Goal: Task Accomplishment & Management: Manage account settings

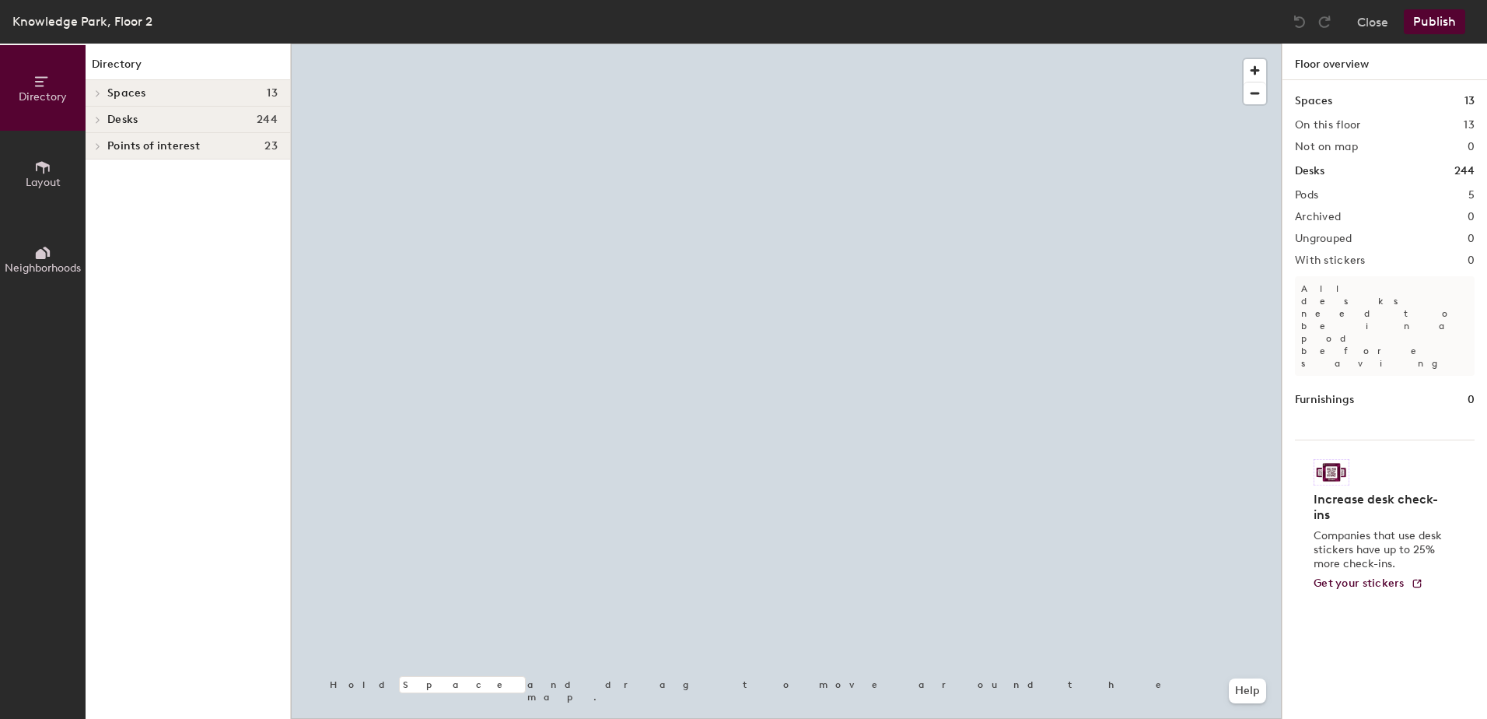
click at [987, 44] on div at bounding box center [786, 44] width 991 height 0
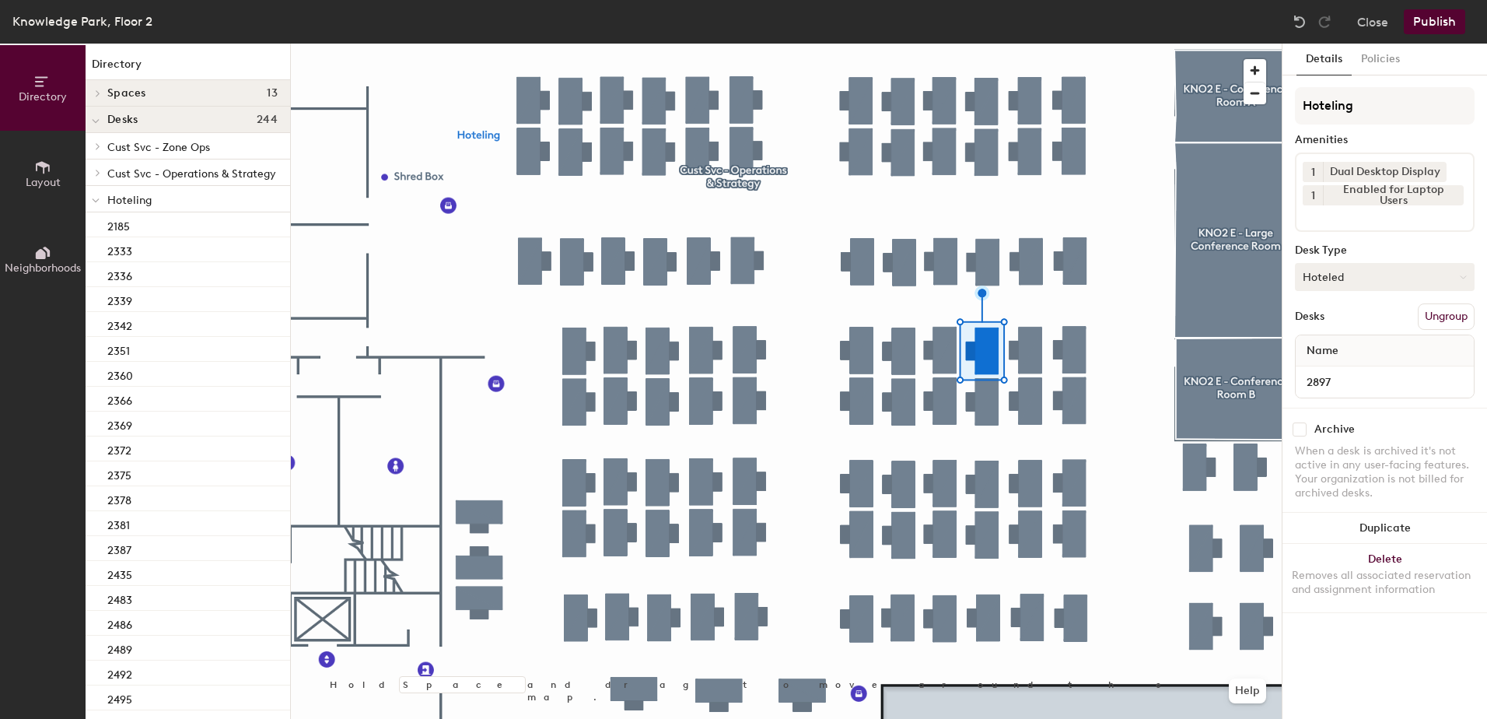
click at [1320, 286] on button "Hoteled" at bounding box center [1385, 277] width 180 height 28
click at [1338, 320] on div "Assigned" at bounding box center [1374, 324] width 156 height 23
click at [1431, 320] on button "Ungroup" at bounding box center [1446, 316] width 57 height 26
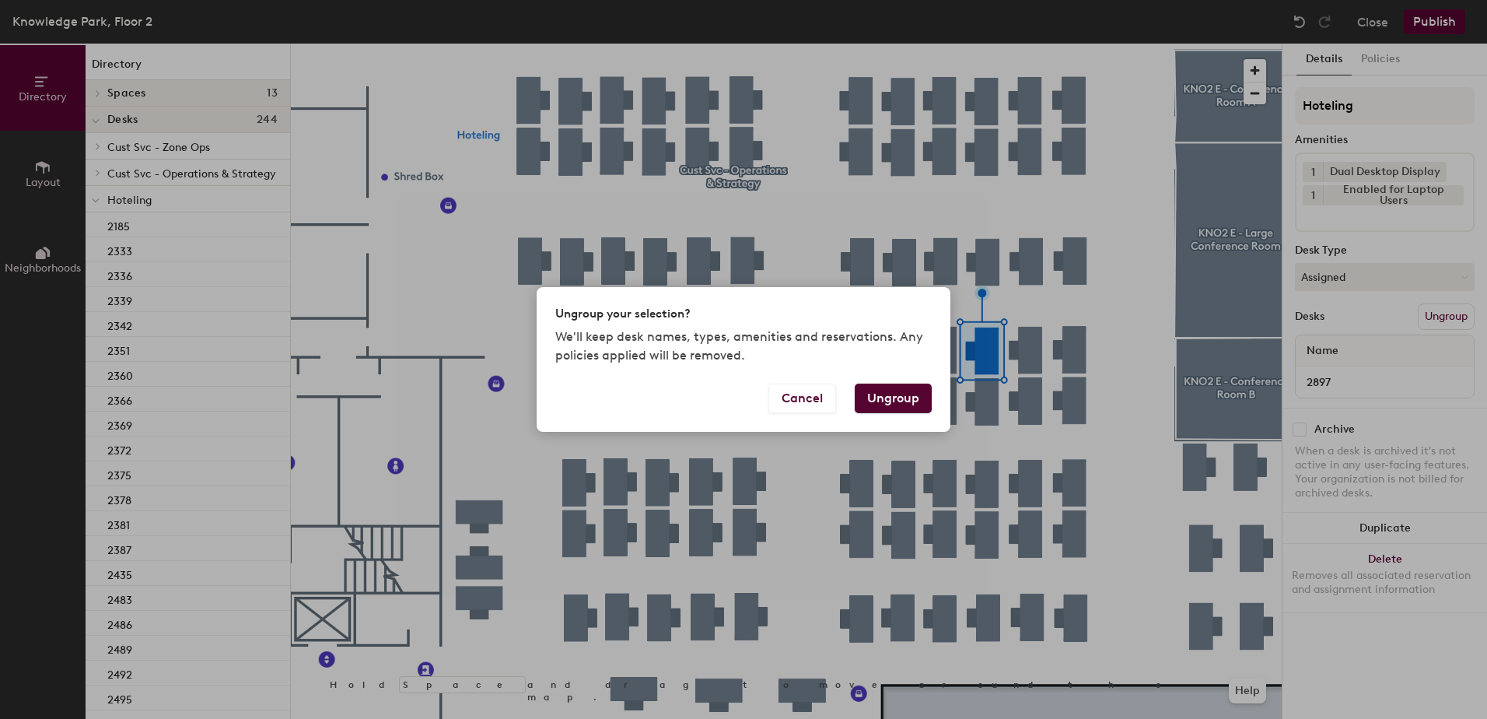
click at [904, 401] on button "Ungroup" at bounding box center [893, 399] width 77 height 30
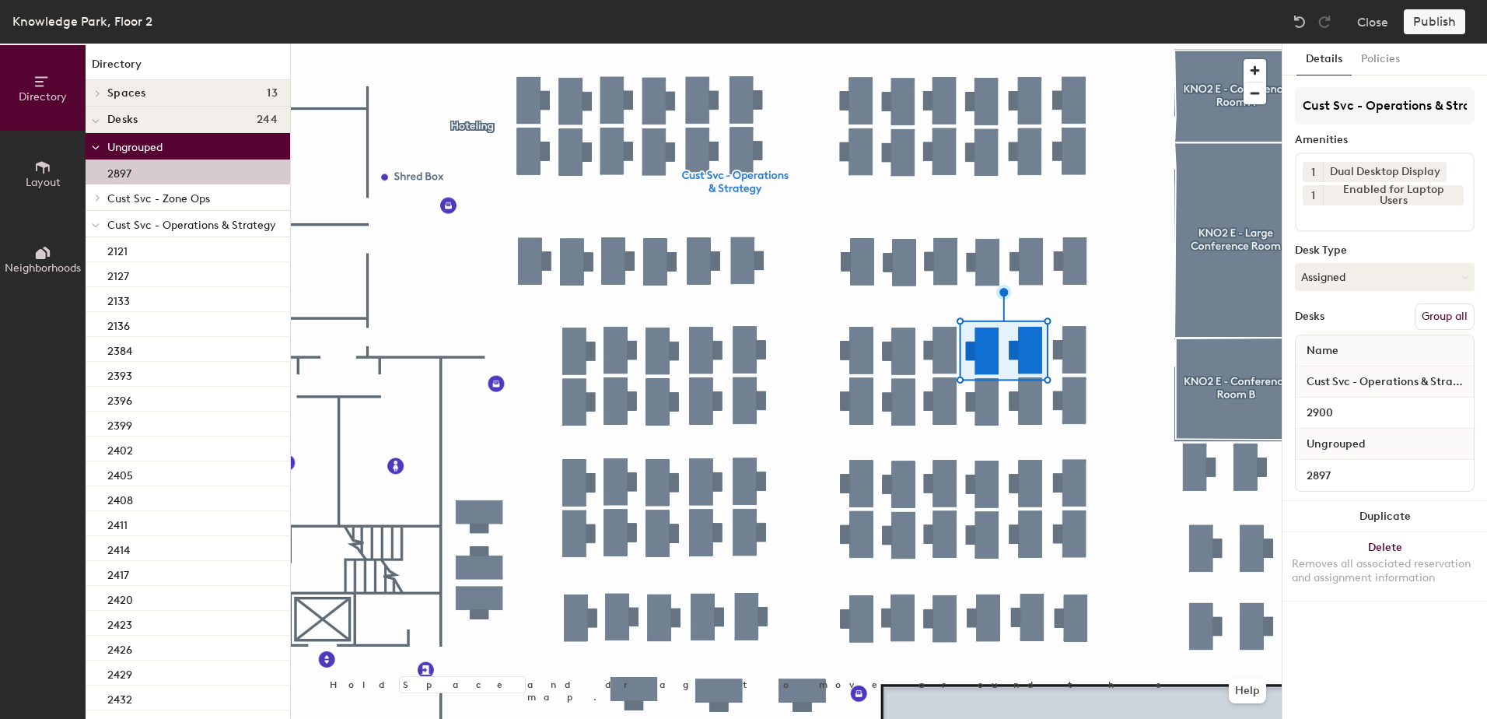
click at [1437, 320] on button "Group all" at bounding box center [1445, 316] width 60 height 26
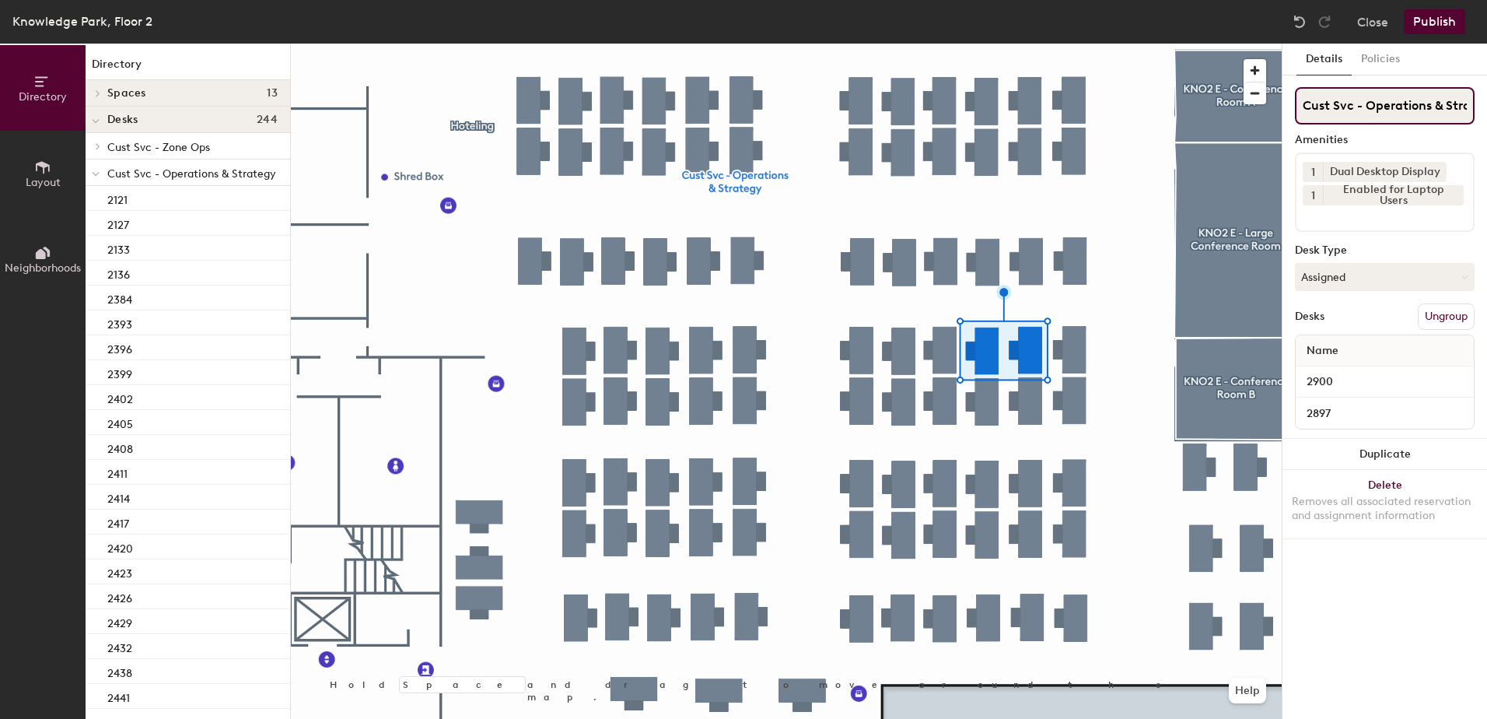
scroll to position [0, 30]
click at [1425, 20] on button "Publish" at bounding box center [1434, 21] width 61 height 25
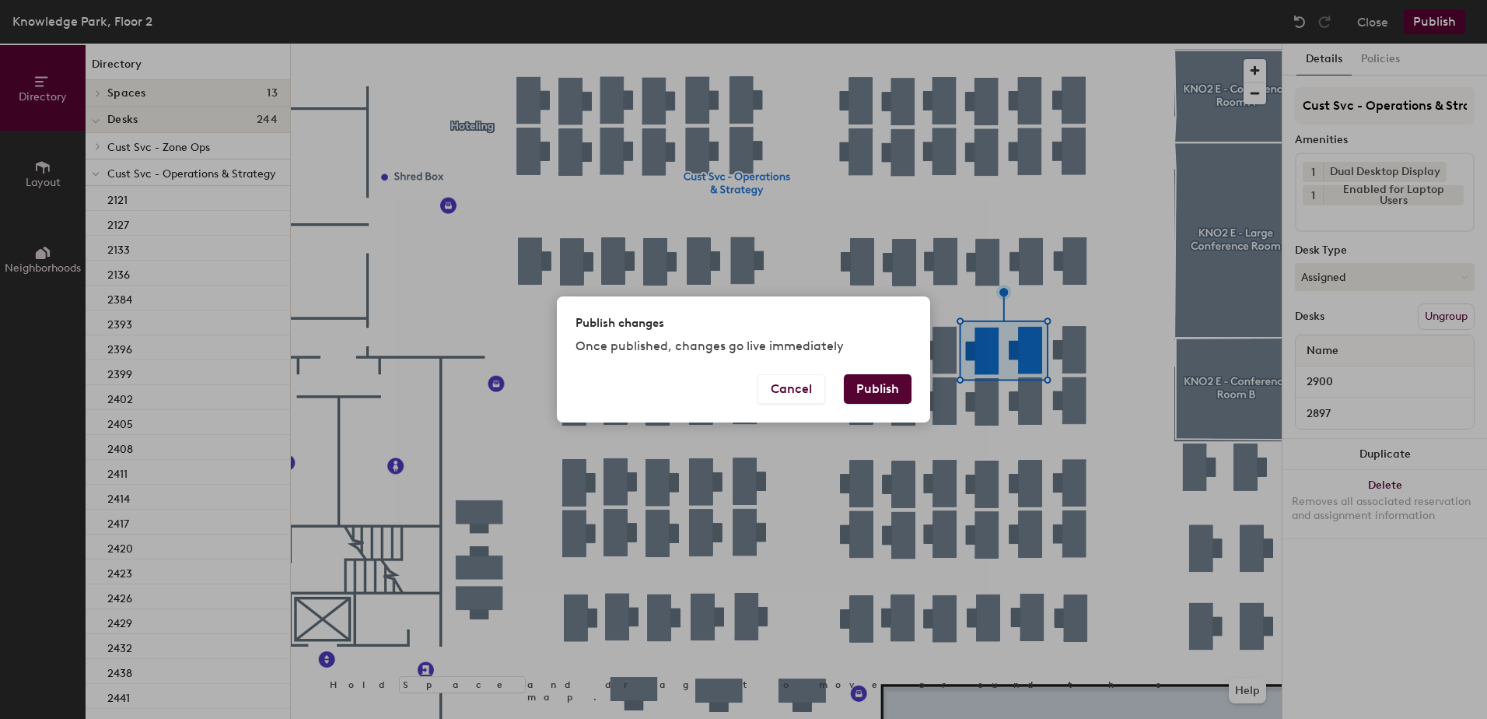
click at [866, 394] on button "Publish" at bounding box center [878, 389] width 68 height 30
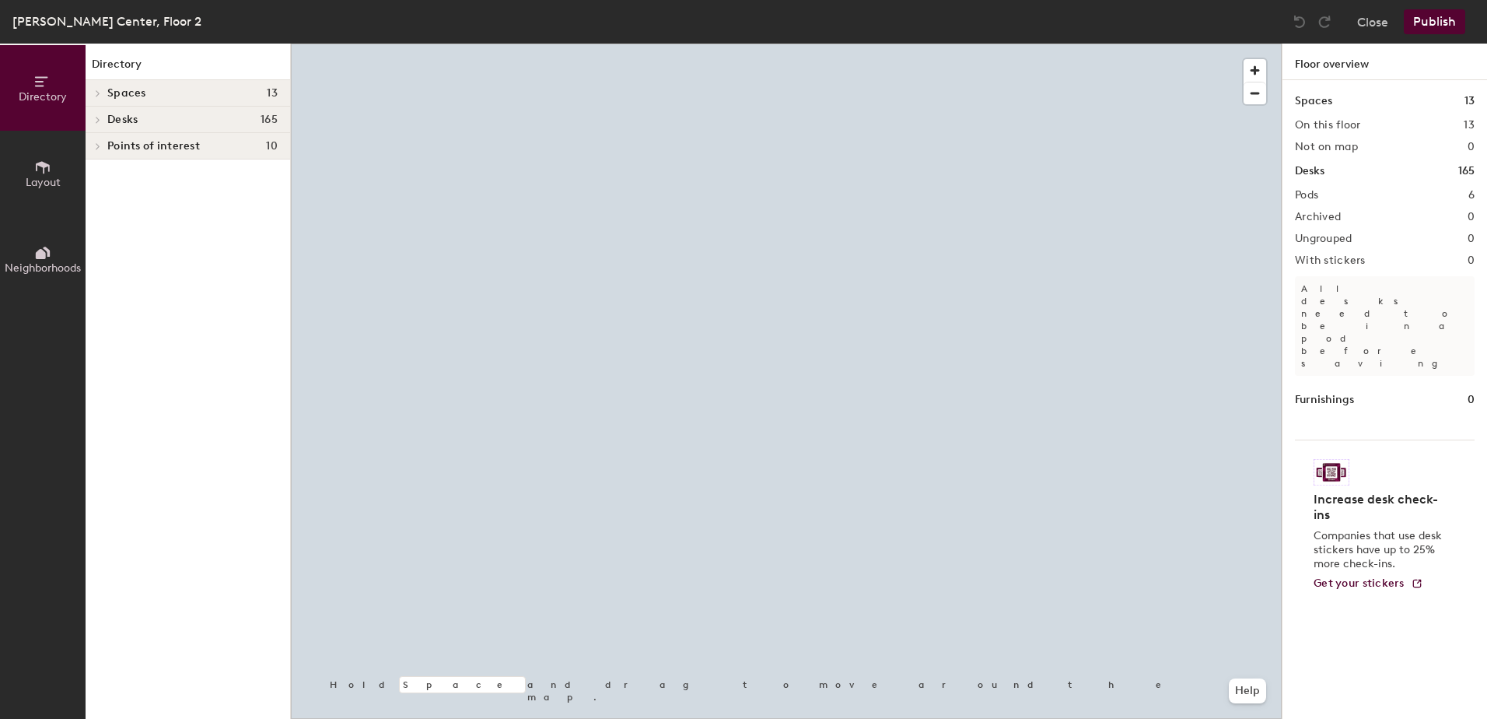
click at [847, 44] on div at bounding box center [786, 44] width 991 height 0
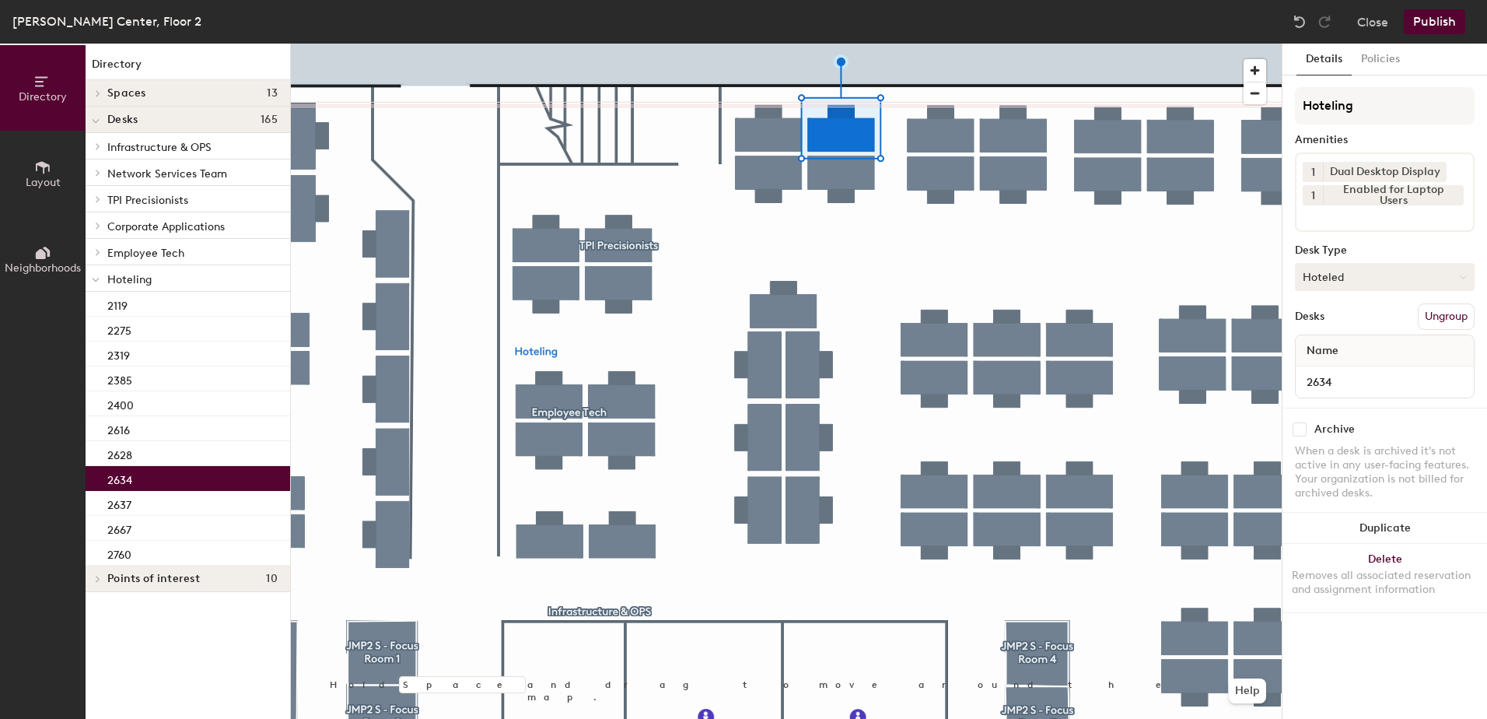
click at [1316, 275] on button "Hoteled" at bounding box center [1385, 277] width 180 height 28
click at [1339, 327] on div "Assigned" at bounding box center [1374, 324] width 156 height 23
click at [1429, 325] on button "Ungroup" at bounding box center [1446, 316] width 57 height 26
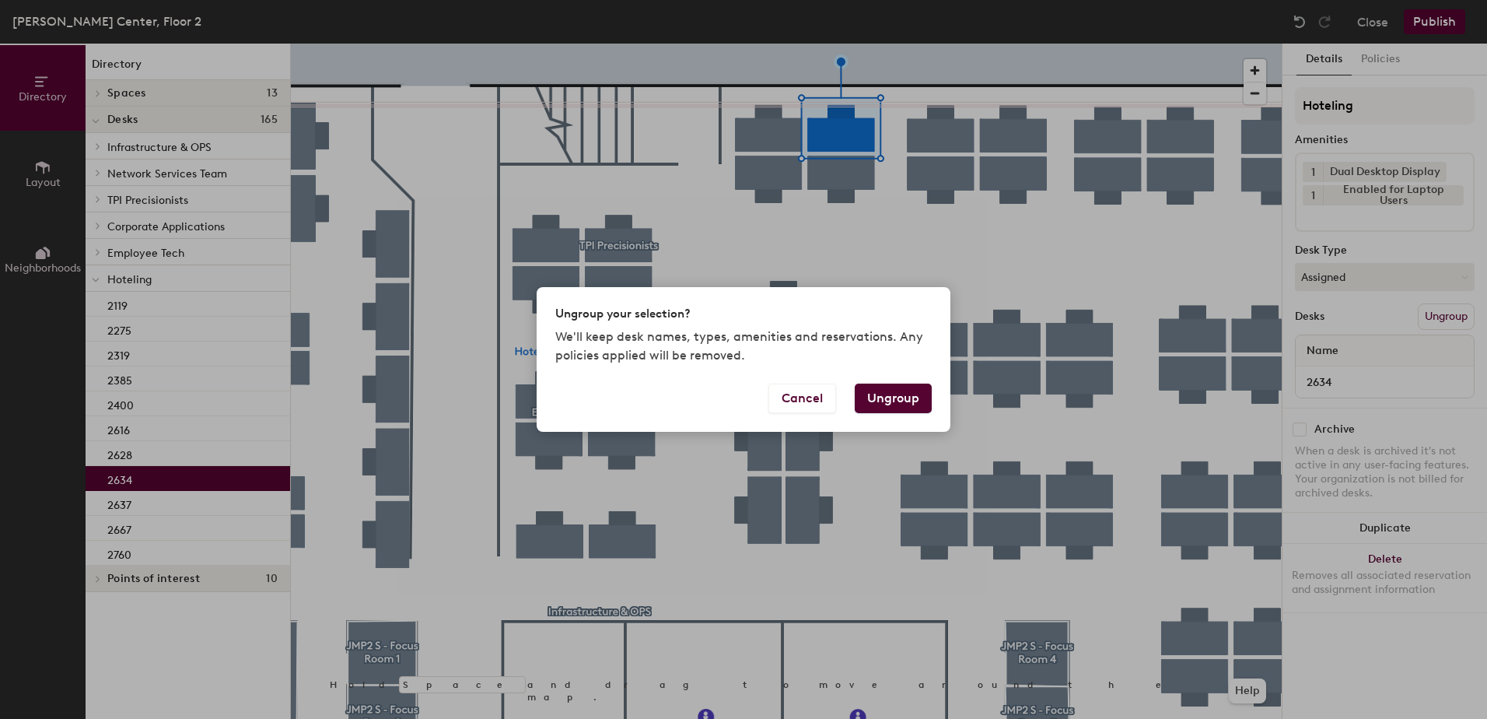
click at [914, 398] on button "Ungroup" at bounding box center [893, 399] width 77 height 30
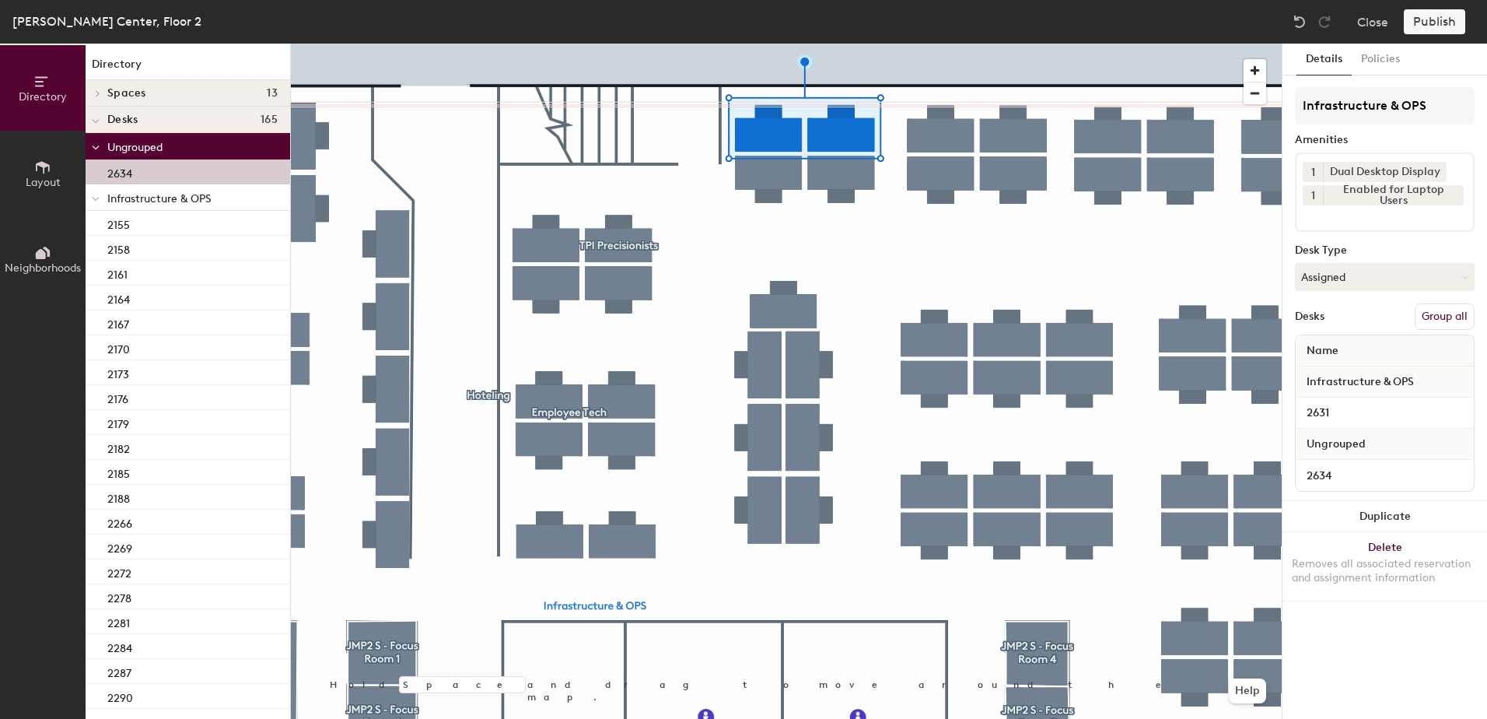
click at [1443, 318] on button "Group all" at bounding box center [1445, 316] width 60 height 26
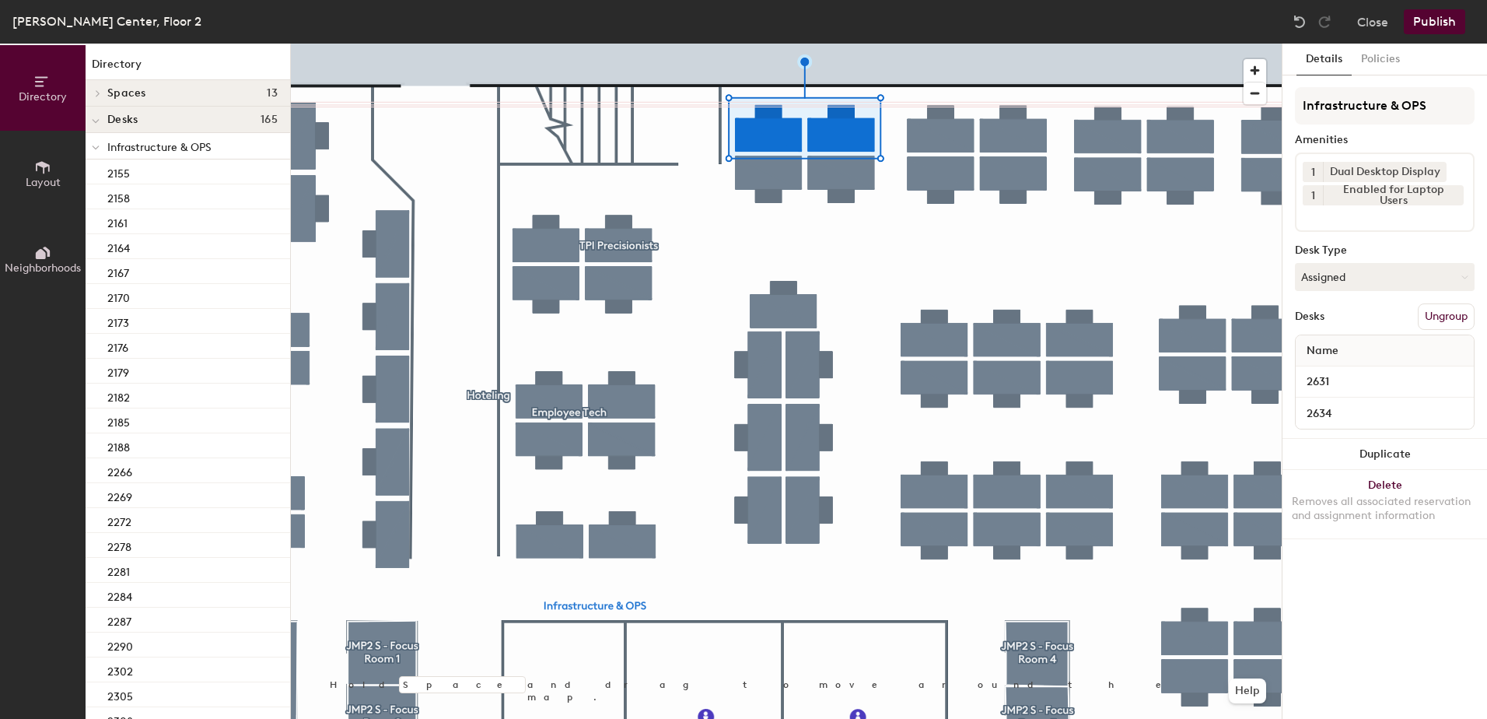
click at [1425, 27] on button "Publish" at bounding box center [1434, 21] width 61 height 25
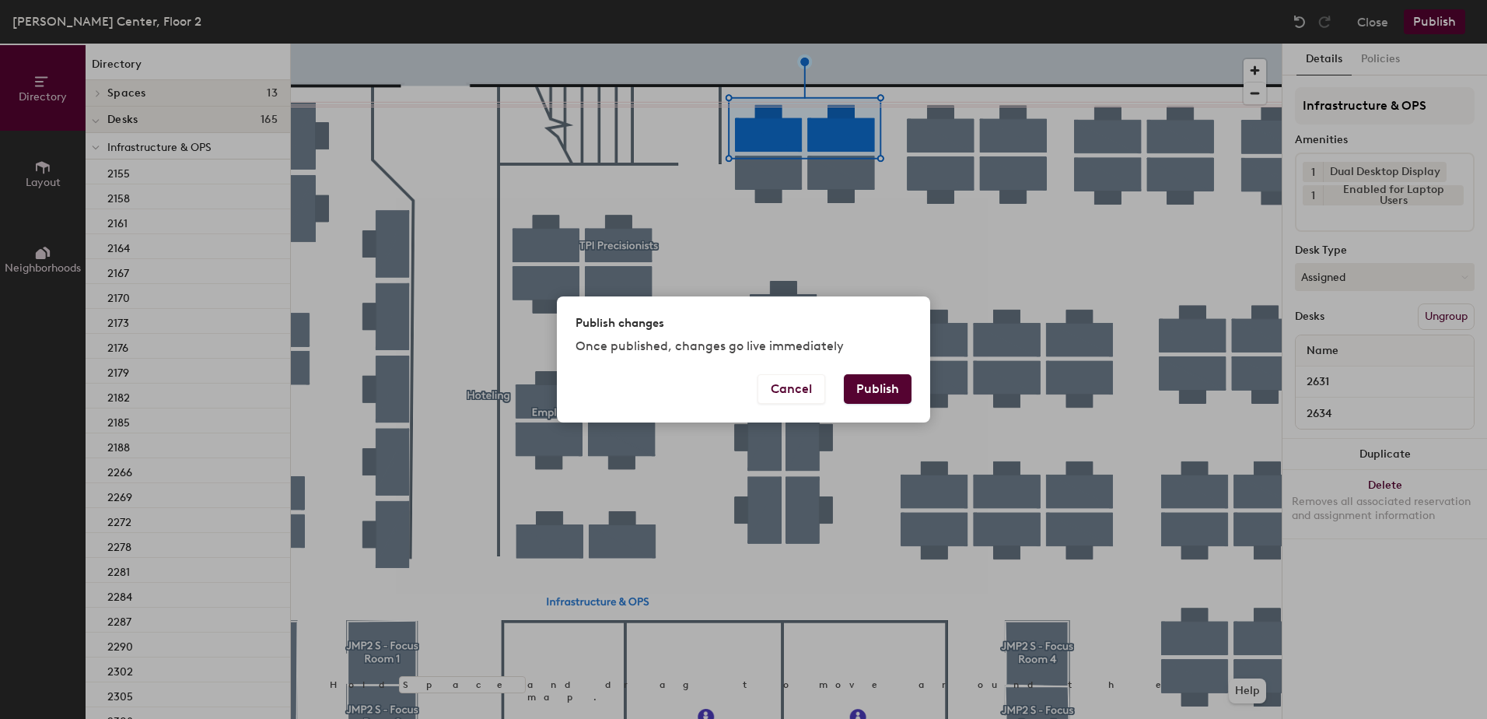
click at [869, 400] on button "Publish" at bounding box center [878, 389] width 68 height 30
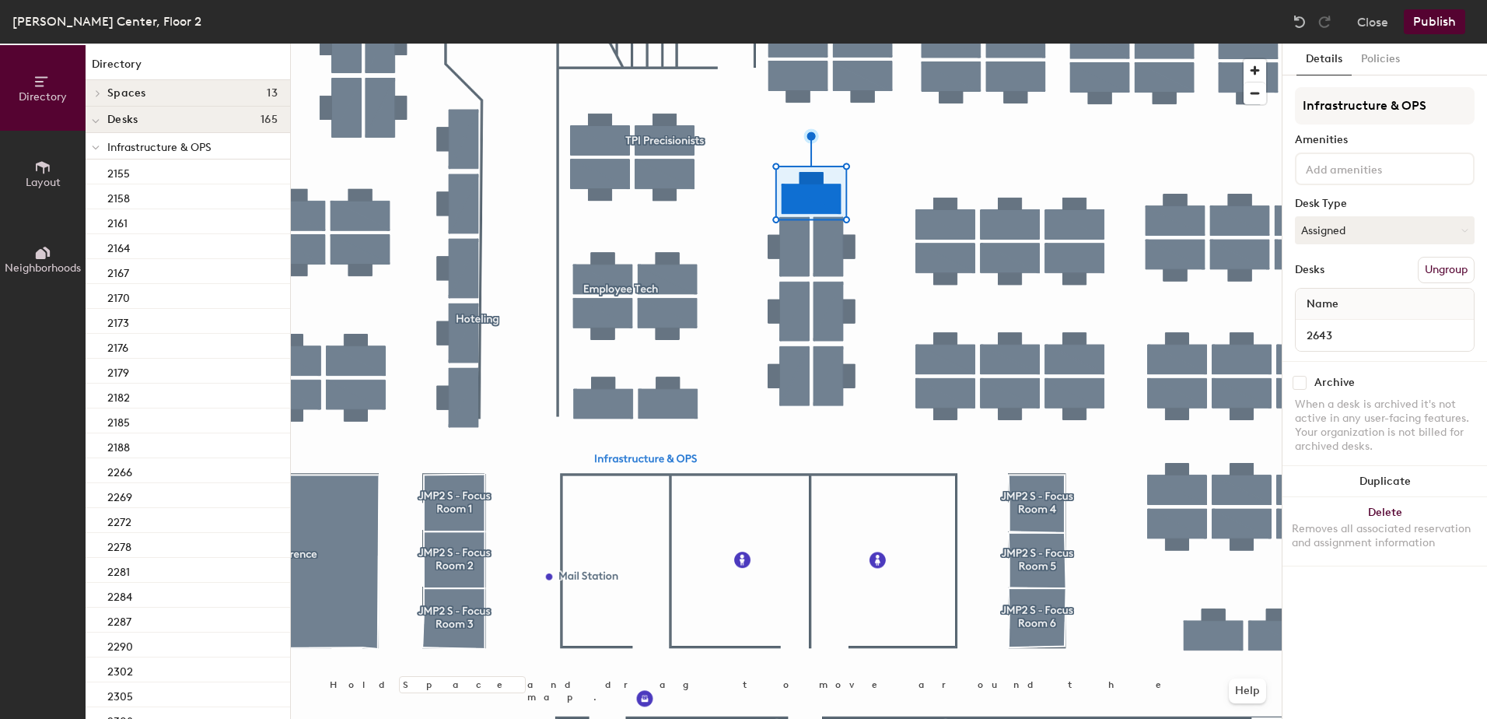
drag, startPoint x: 1345, startPoint y: 226, endPoint x: 1353, endPoint y: 251, distance: 26.1
click at [1348, 230] on button "Assigned" at bounding box center [1385, 230] width 180 height 28
click at [1348, 331] on div "Hoteled" at bounding box center [1374, 324] width 156 height 23
click at [1450, 269] on button "Ungroup" at bounding box center [1446, 270] width 57 height 26
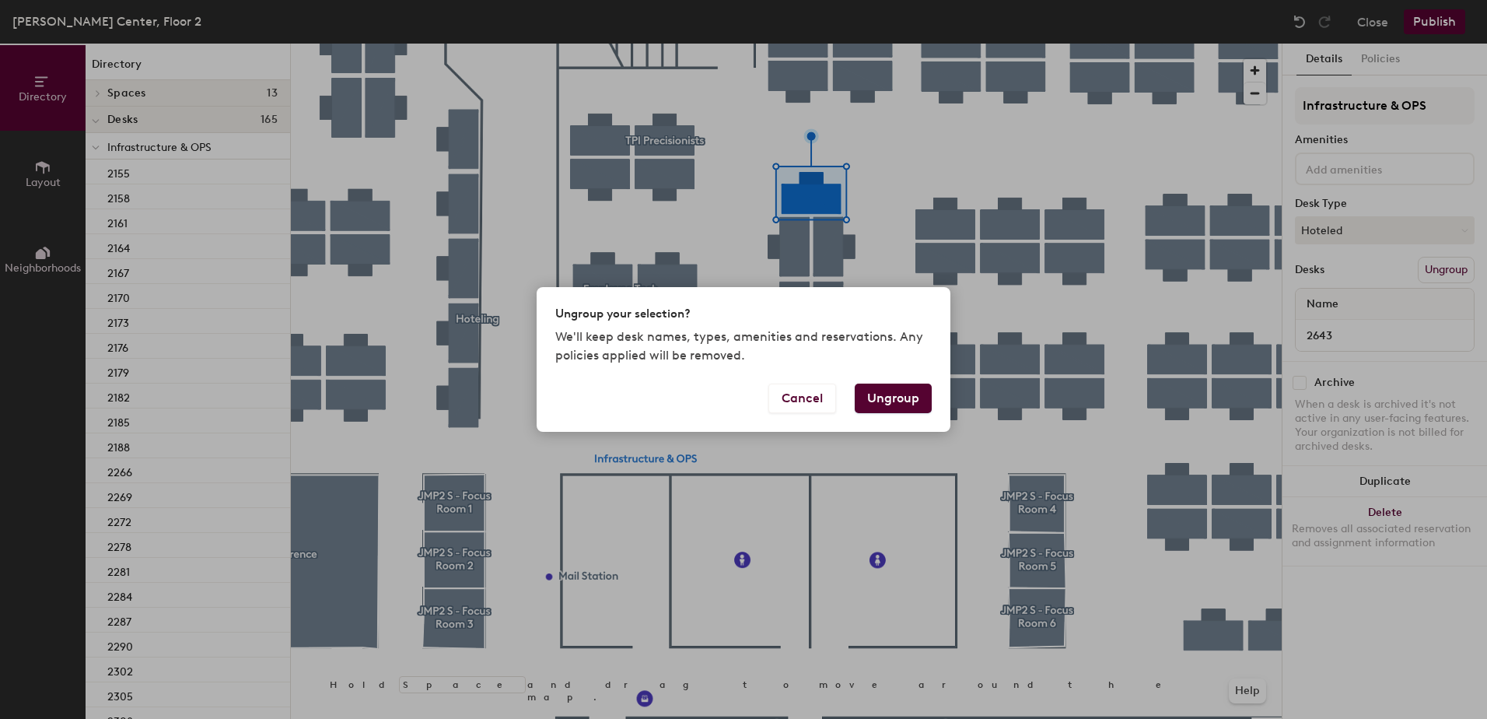
click at [902, 397] on button "Ungroup" at bounding box center [893, 399] width 77 height 30
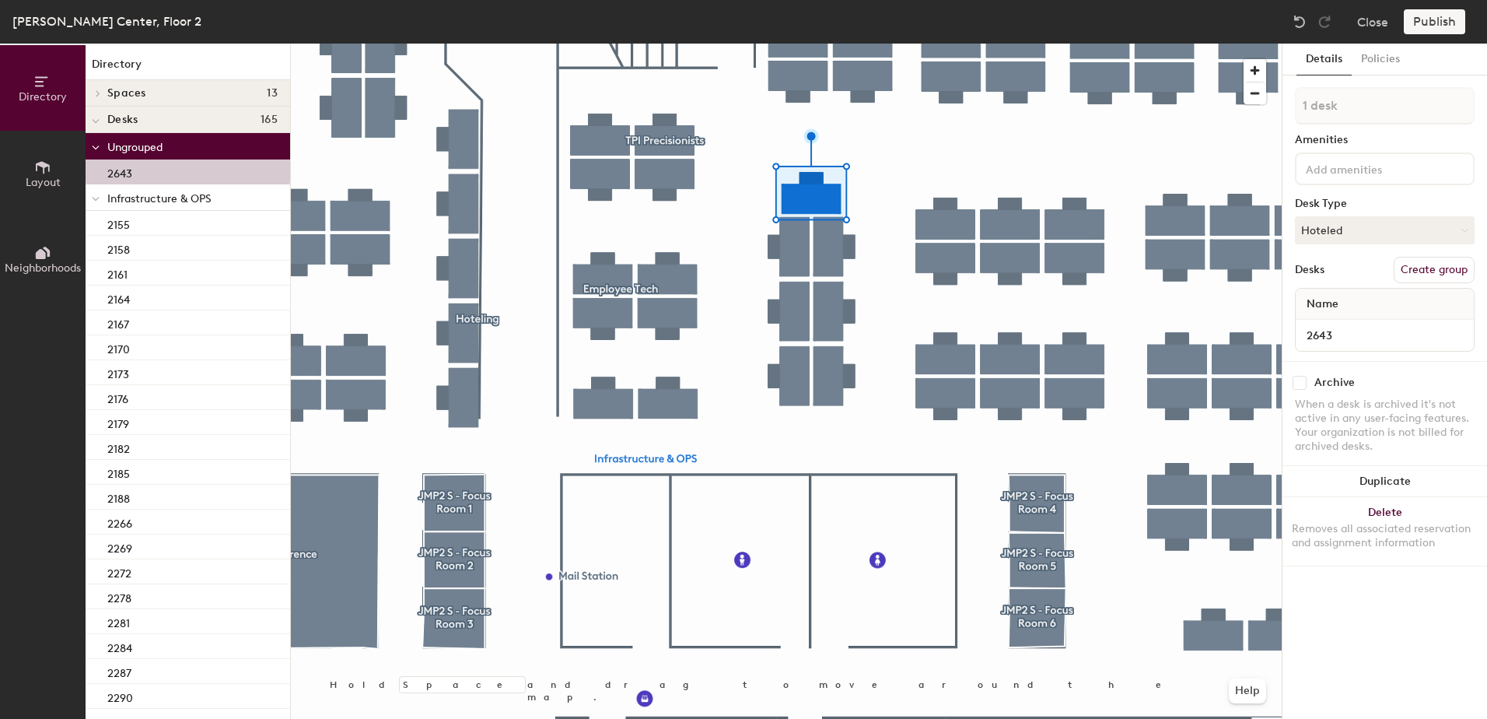
click at [99, 197] on icon at bounding box center [96, 199] width 8 height 6
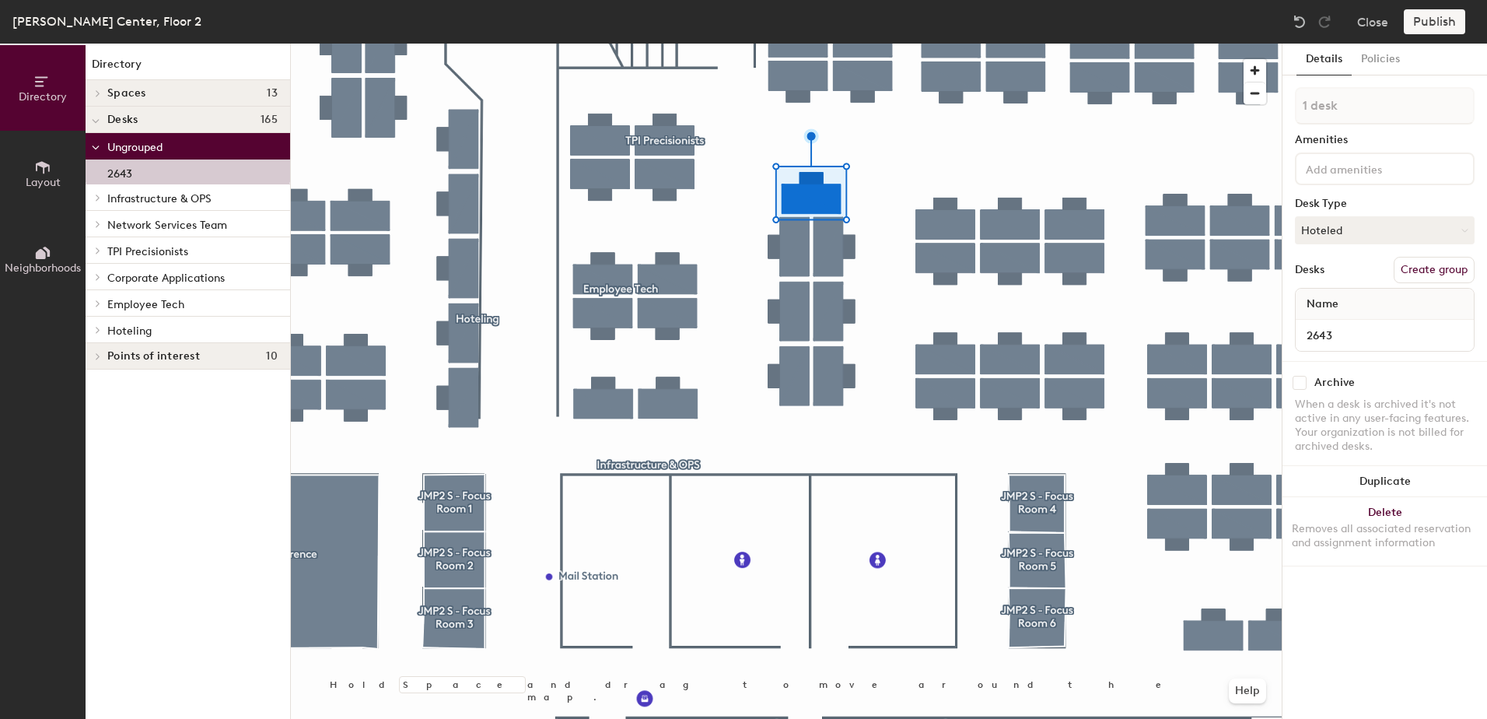
click at [100, 333] on icon at bounding box center [98, 330] width 6 height 8
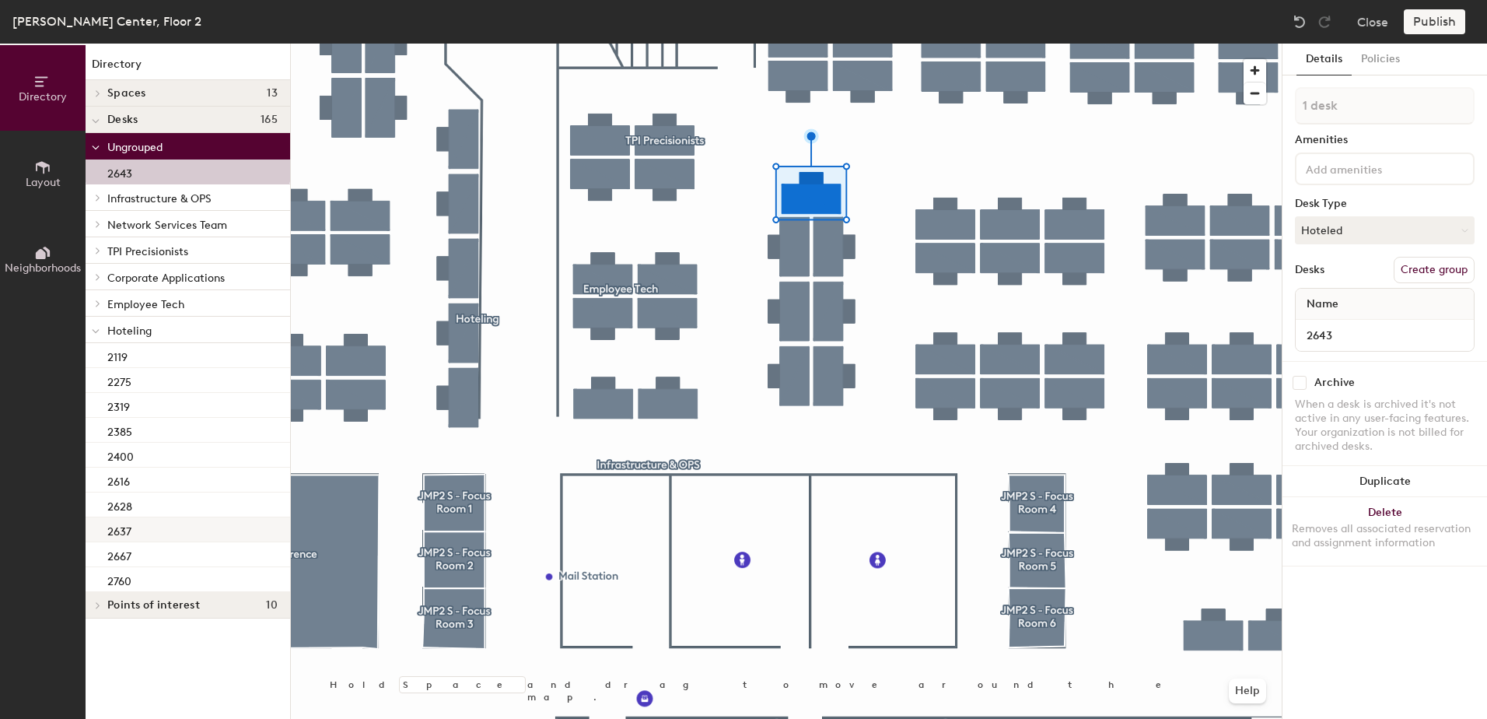
click at [159, 534] on div "2637" at bounding box center [188, 529] width 205 height 25
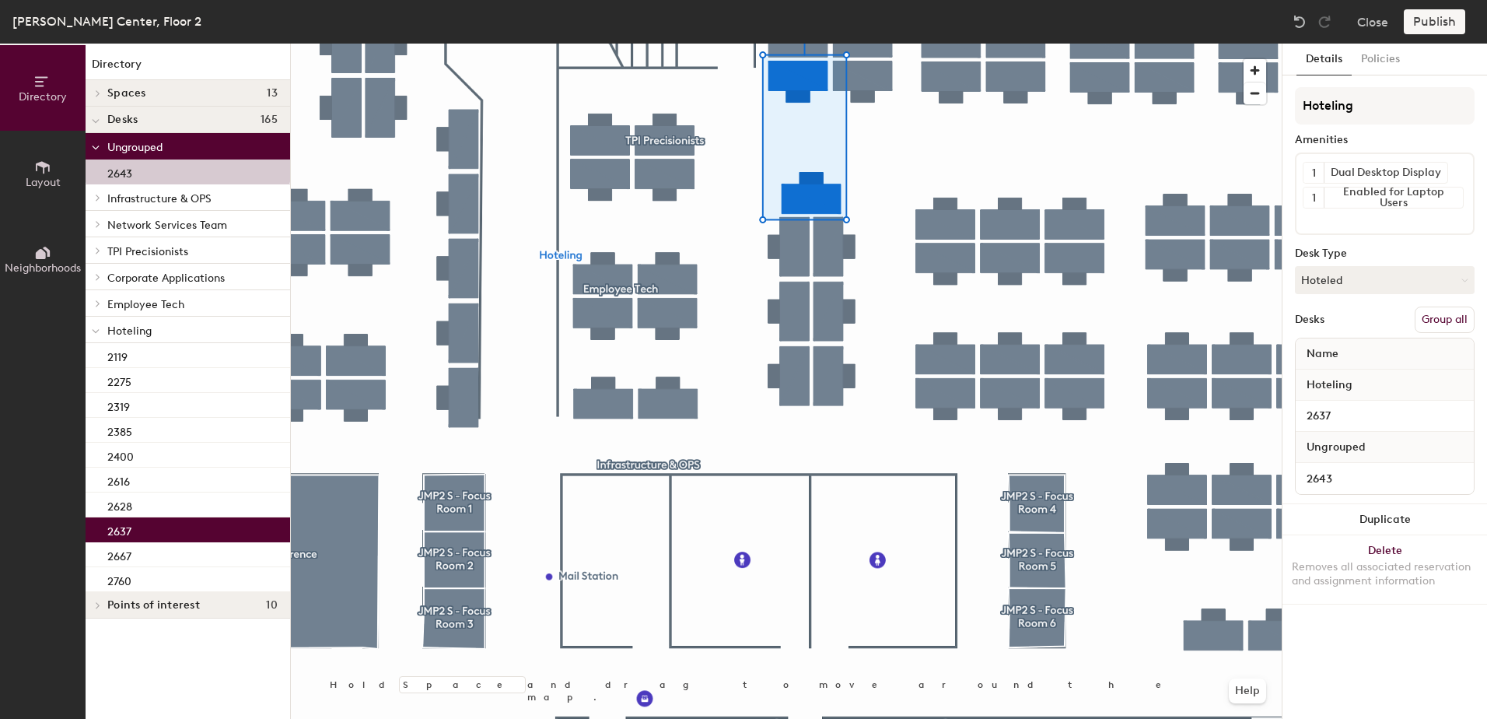
click at [1437, 320] on button "Group all" at bounding box center [1445, 319] width 60 height 26
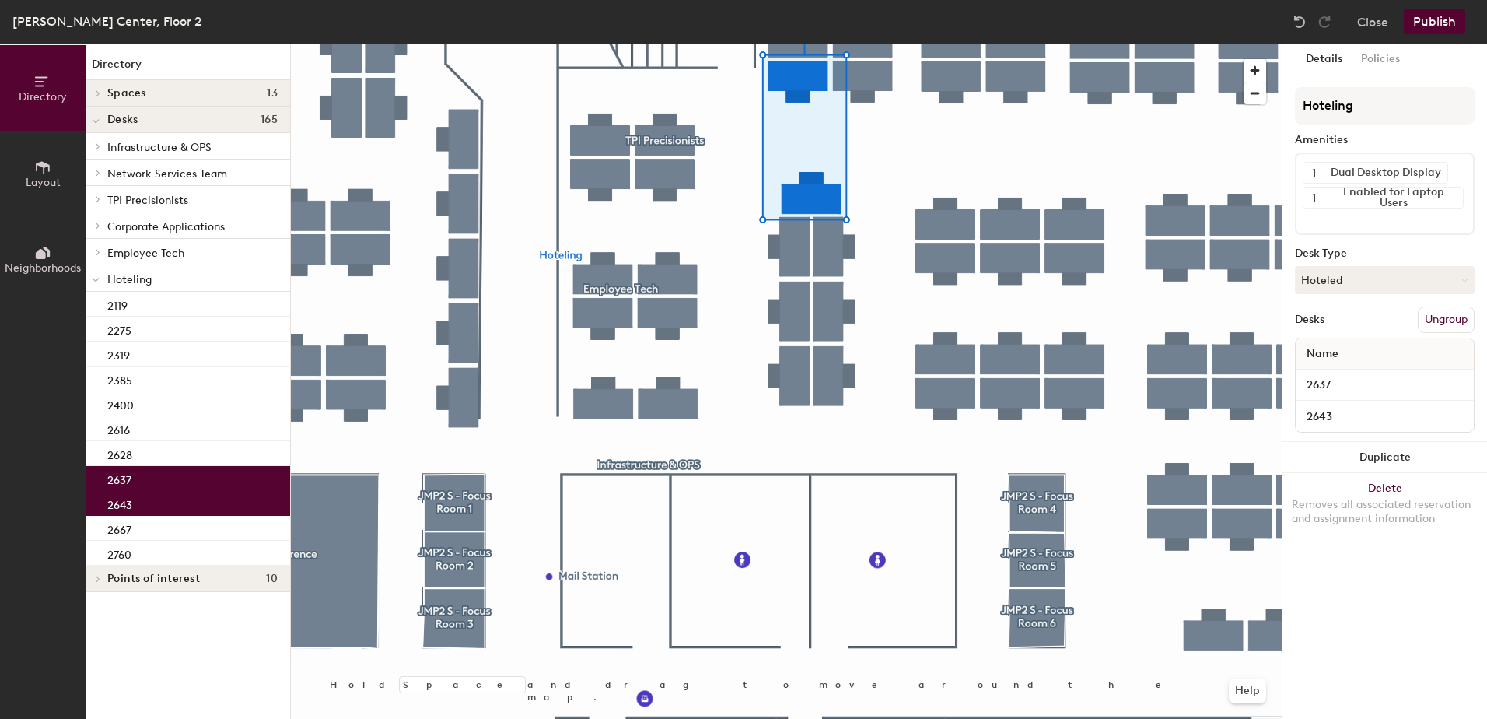
drag, startPoint x: 1434, startPoint y: 29, endPoint x: 1424, endPoint y: 33, distance: 11.1
click at [1433, 29] on button "Publish" at bounding box center [1434, 21] width 61 height 25
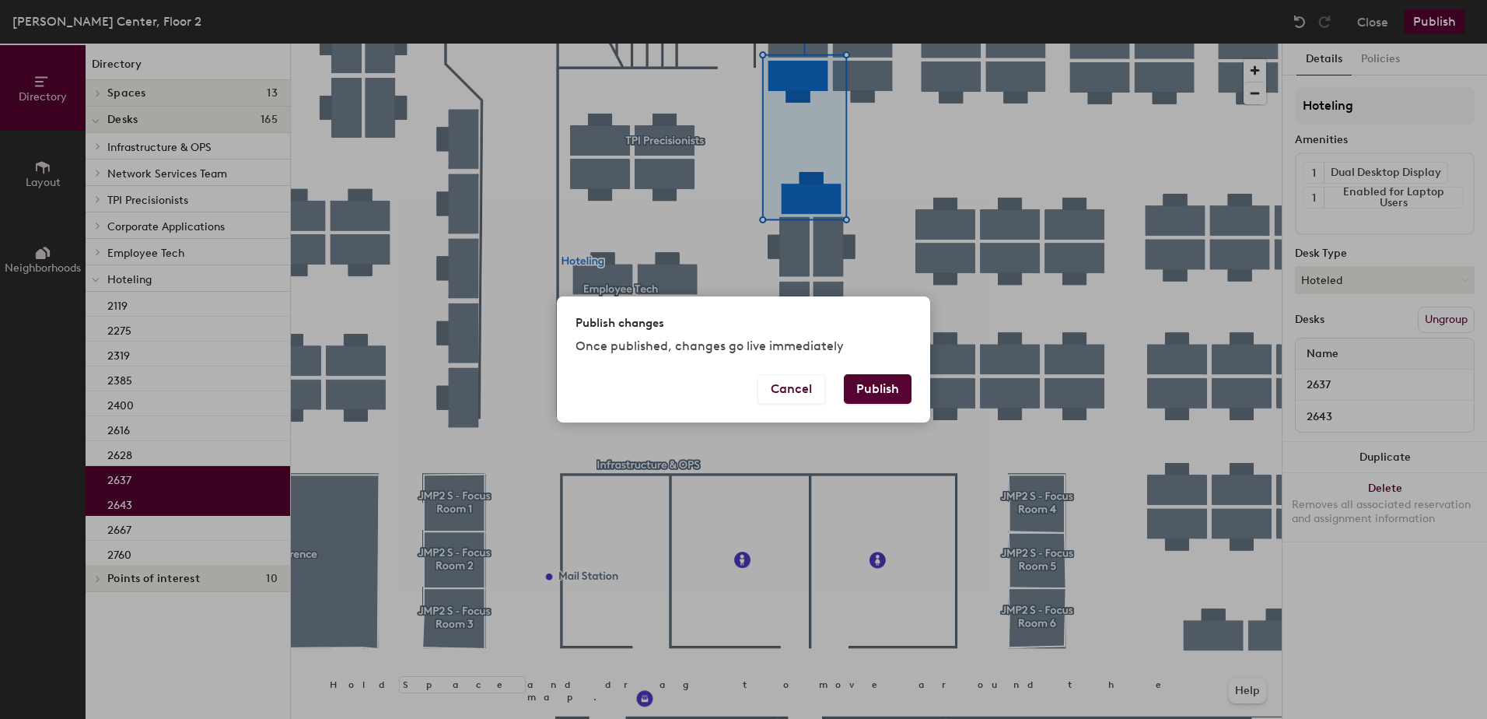
click at [874, 392] on button "Publish" at bounding box center [878, 389] width 68 height 30
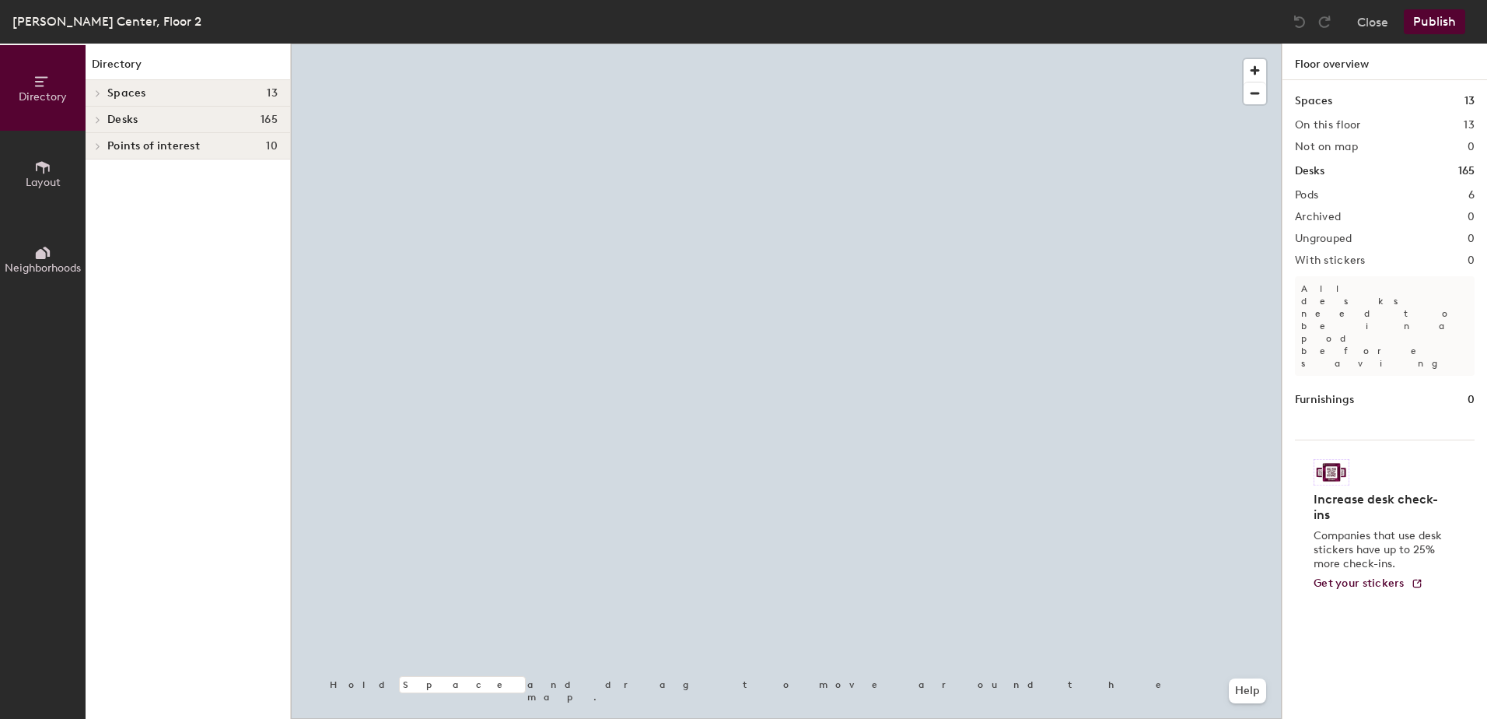
click at [846, 44] on div at bounding box center [786, 44] width 991 height 0
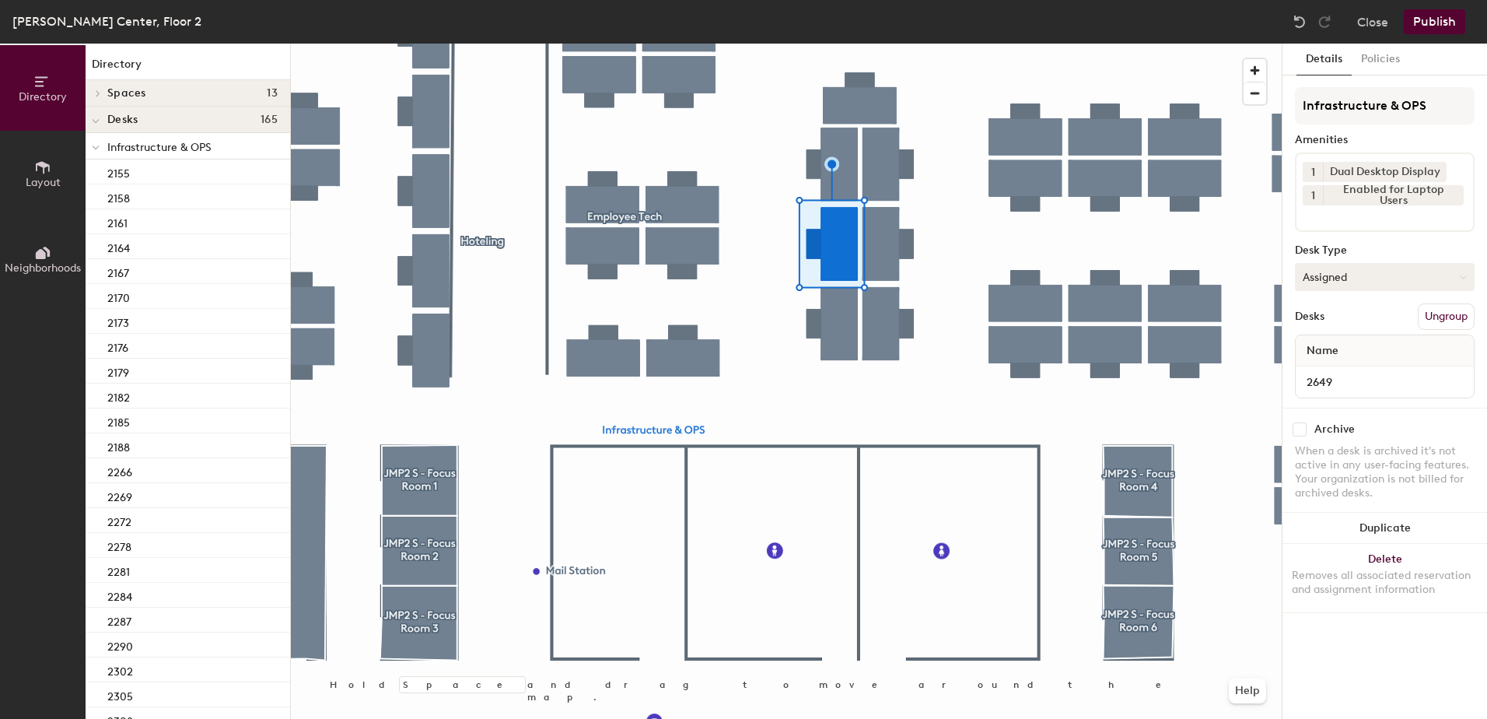
click at [1368, 275] on button "Assigned" at bounding box center [1385, 277] width 180 height 28
click at [1348, 372] on div "Hoteled" at bounding box center [1374, 371] width 156 height 23
click at [1455, 307] on button "Ungroup" at bounding box center [1446, 316] width 57 height 26
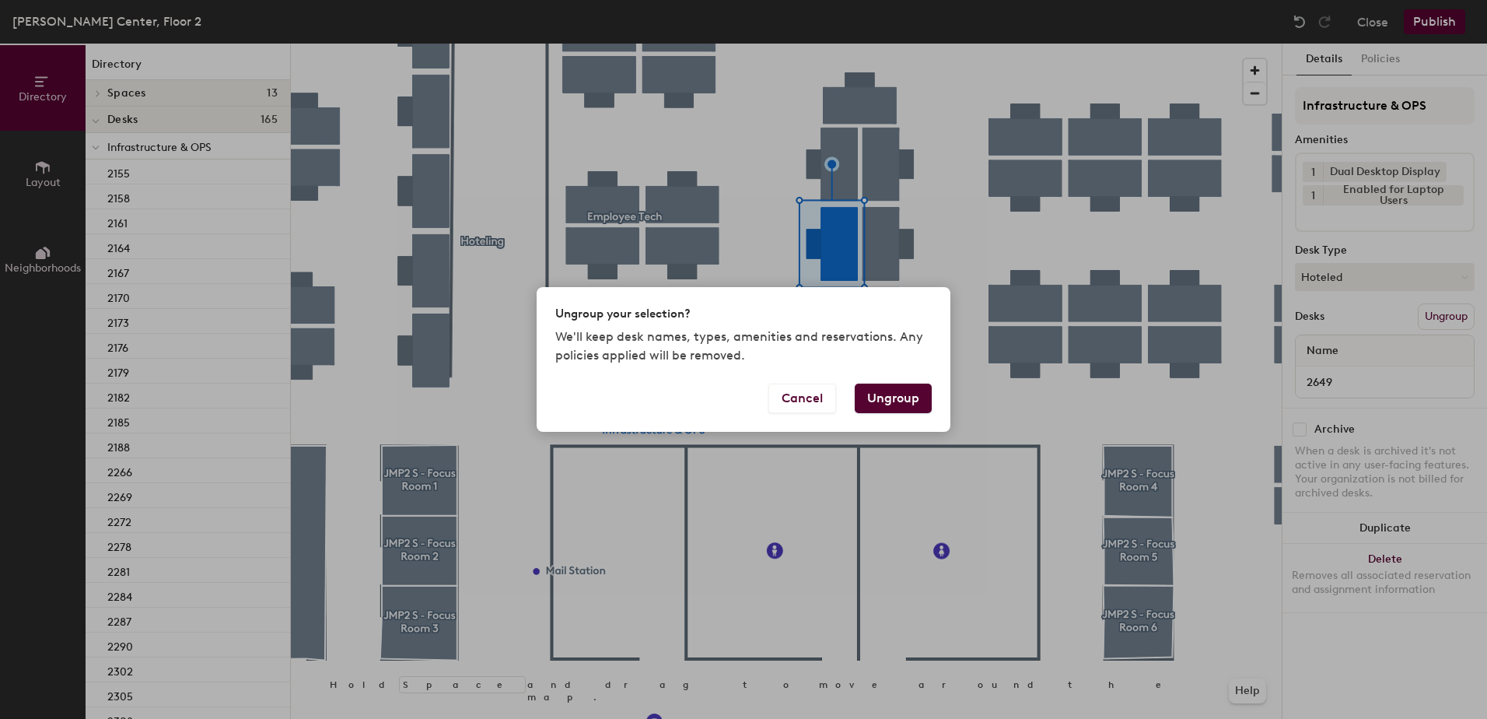
click at [906, 396] on button "Ungroup" at bounding box center [893, 399] width 77 height 30
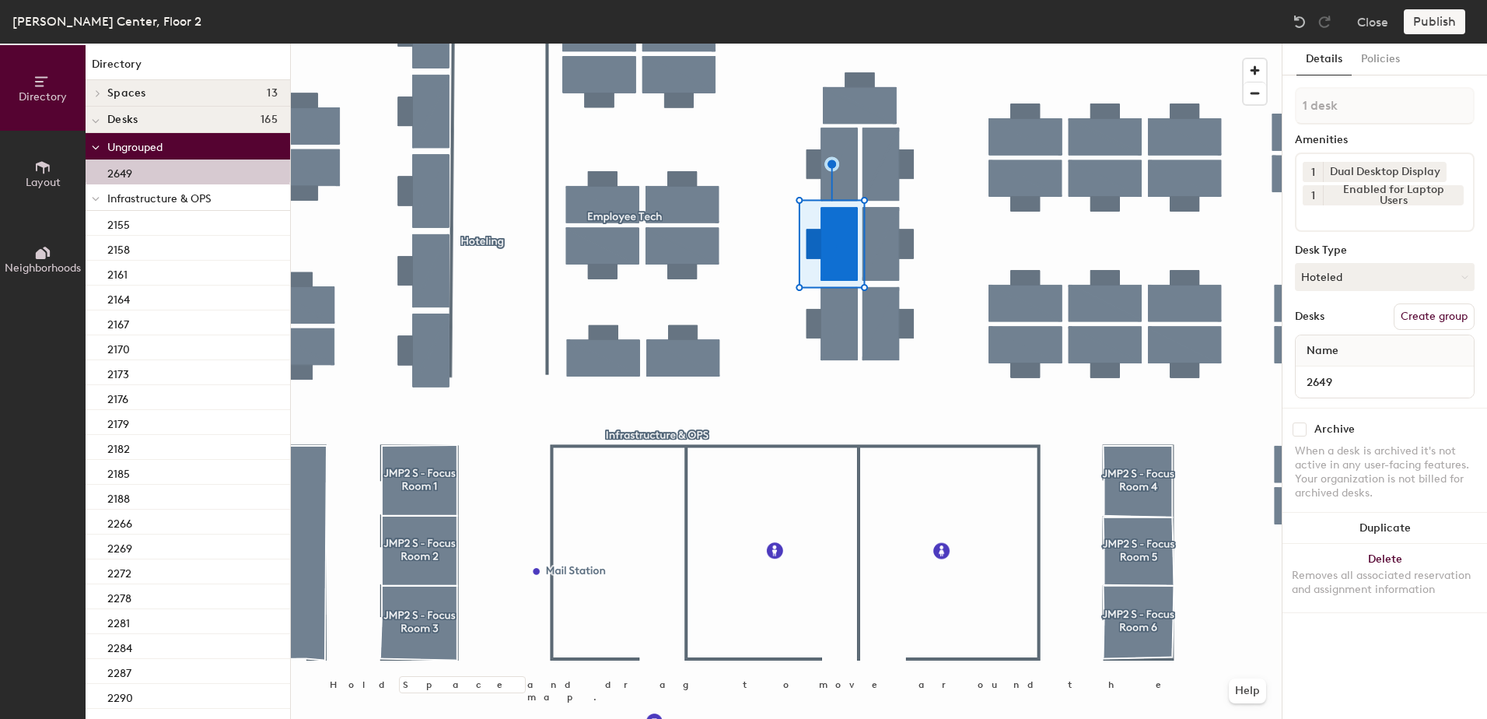
drag, startPoint x: 97, startPoint y: 200, endPoint x: 97, endPoint y: 212, distance: 12.4
click at [98, 199] on icon at bounding box center [96, 199] width 8 height 6
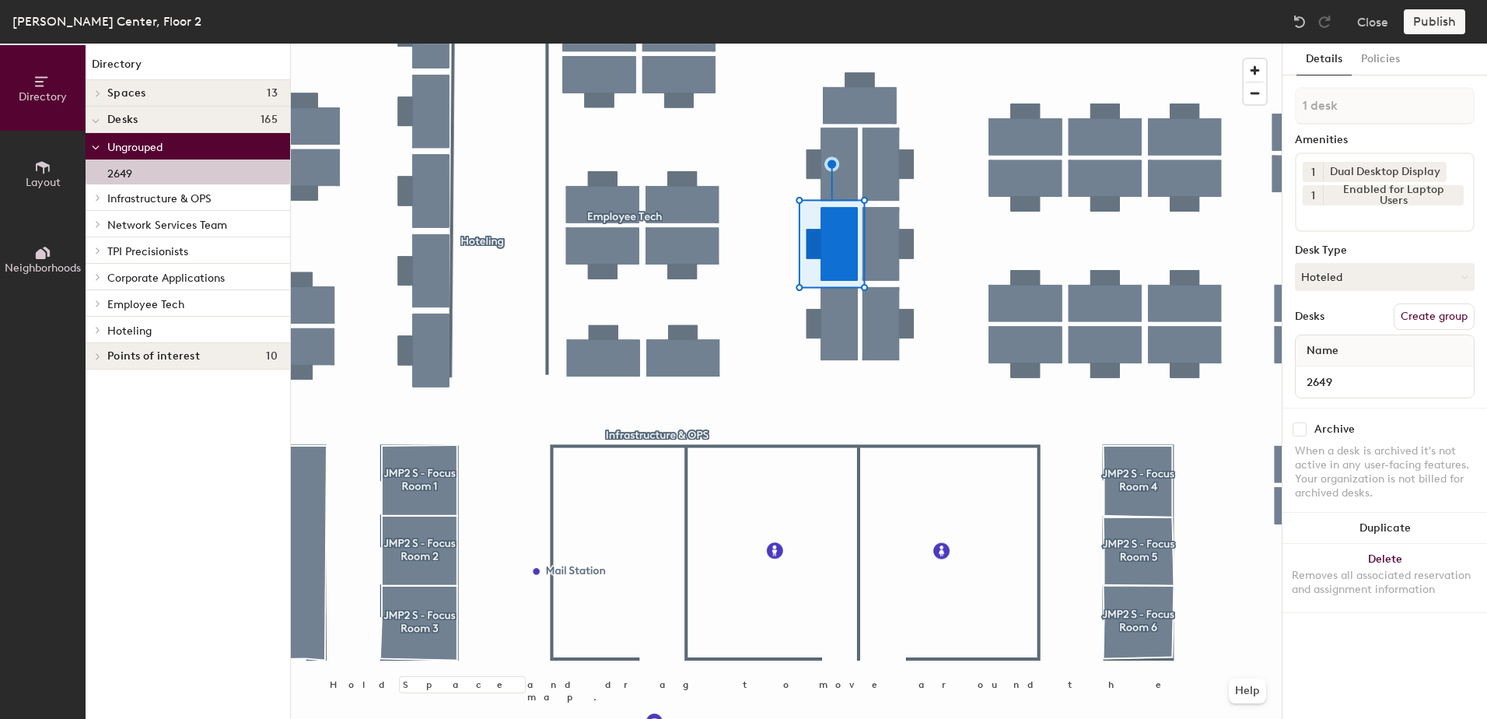
click at [101, 329] on span at bounding box center [96, 330] width 13 height 8
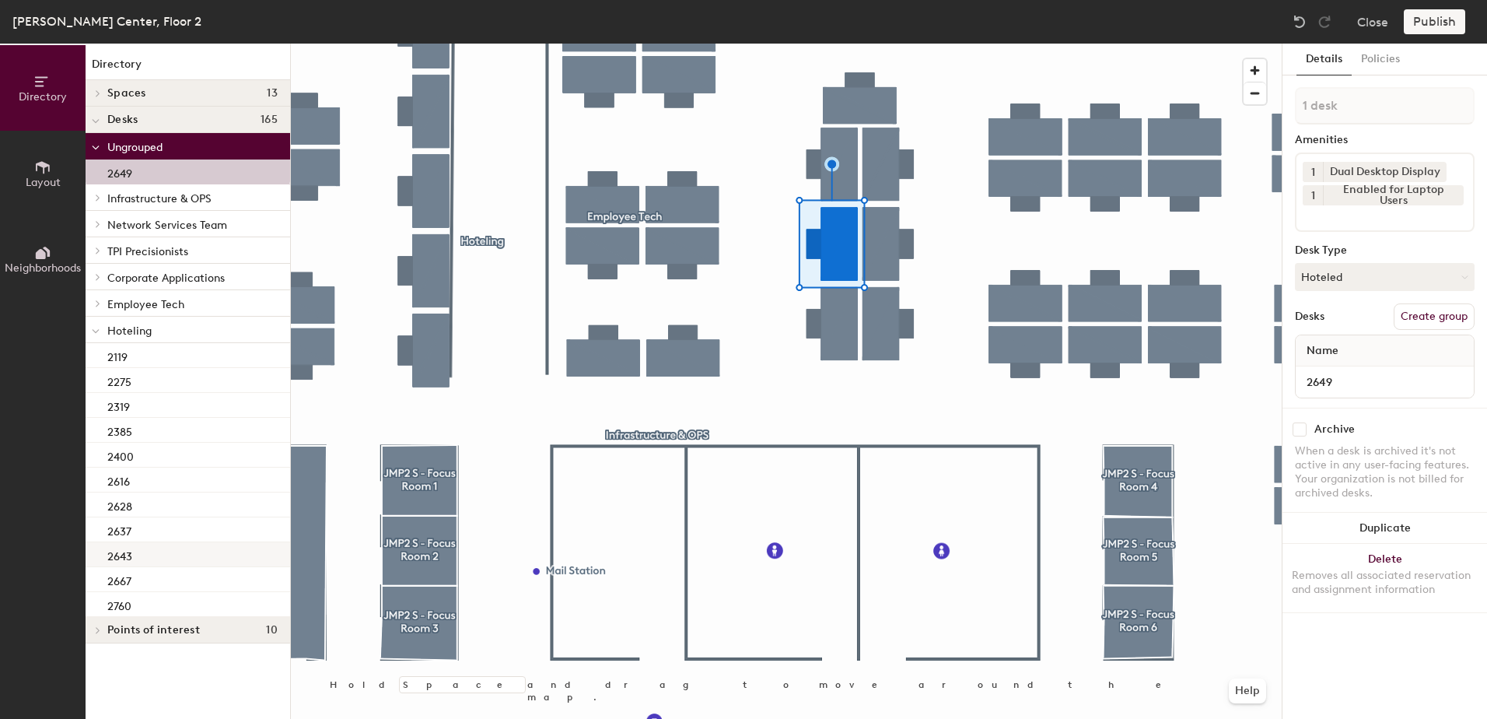
click at [193, 559] on div "2643" at bounding box center [188, 554] width 205 height 25
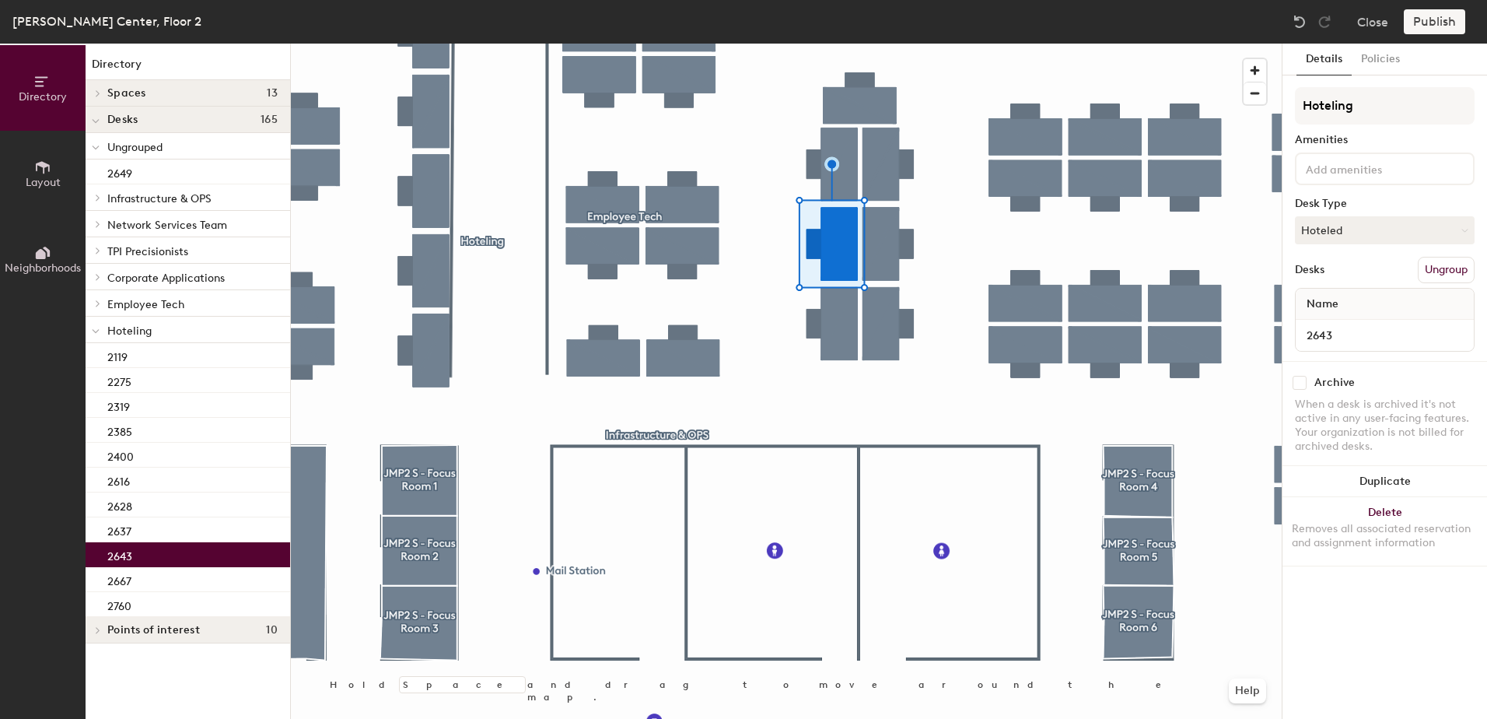
click at [848, 44] on div at bounding box center [786, 44] width 991 height 0
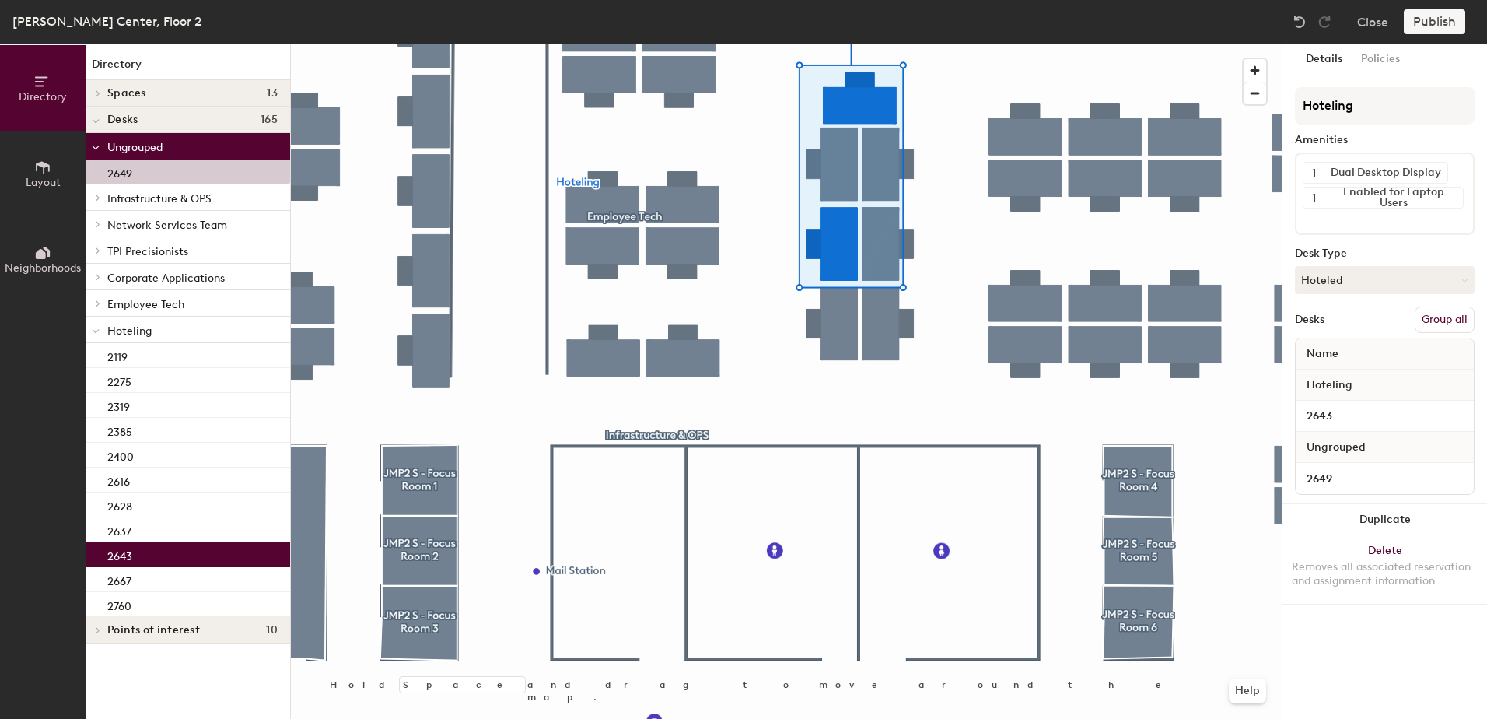
drag, startPoint x: 1438, startPoint y: 314, endPoint x: 1437, endPoint y: 301, distance: 13.2
click at [1438, 313] on button "Group all" at bounding box center [1445, 319] width 60 height 26
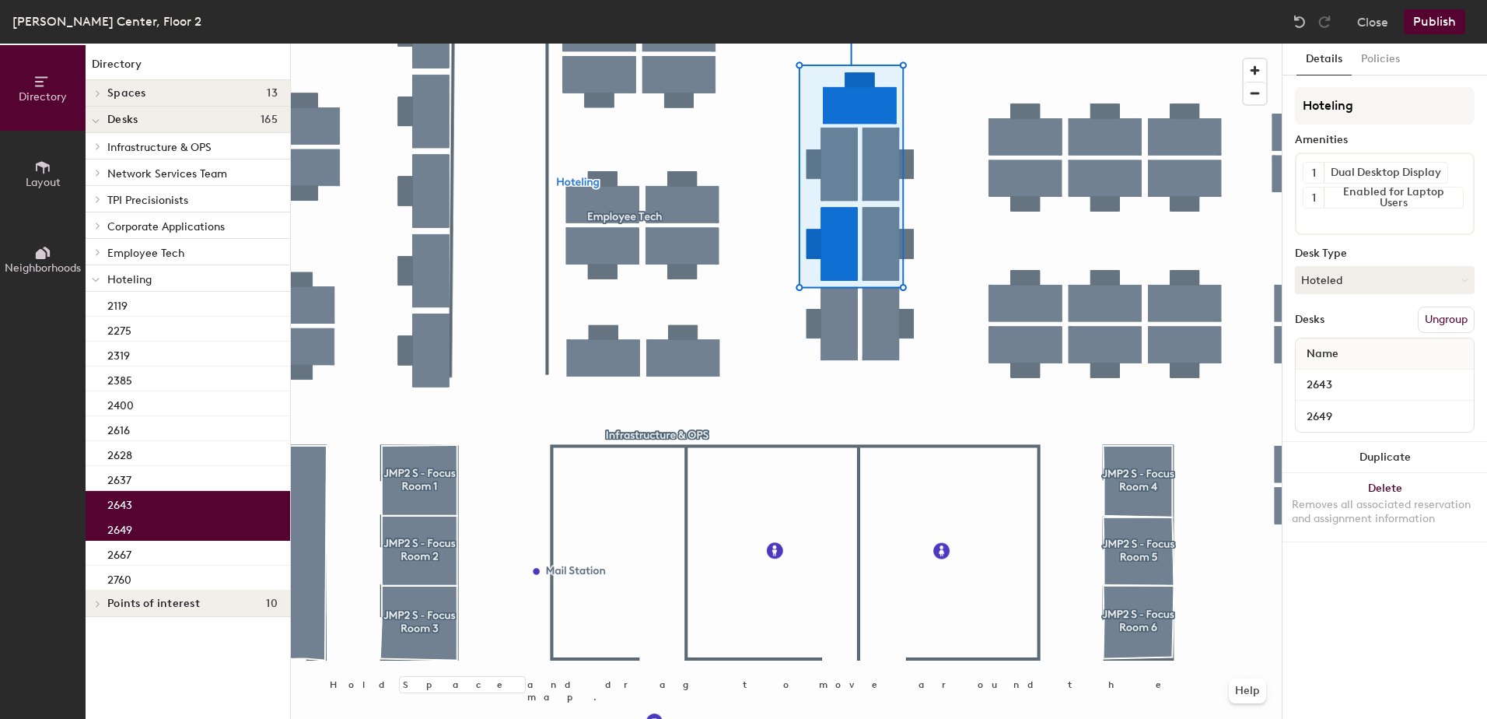
click at [1441, 19] on button "Publish" at bounding box center [1434, 21] width 61 height 25
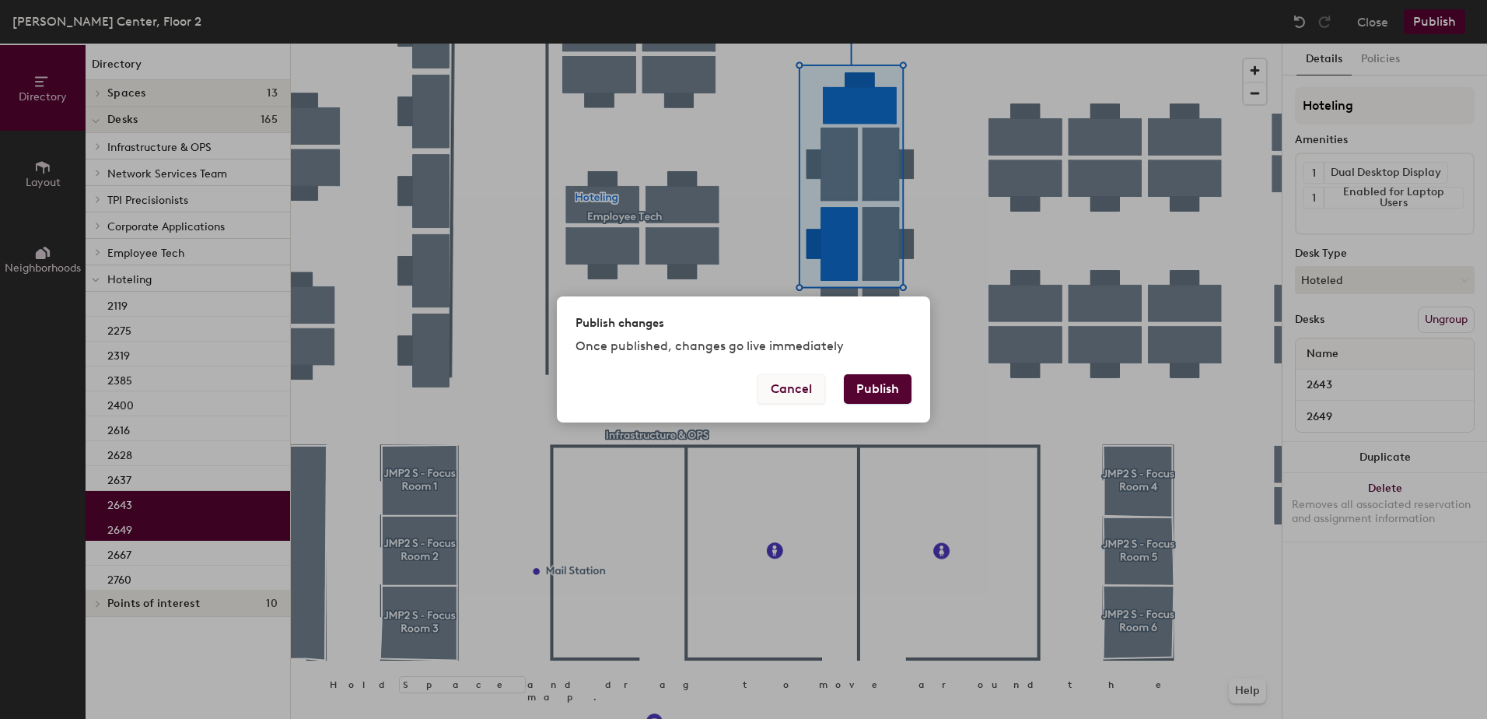
drag, startPoint x: 880, startPoint y: 384, endPoint x: 801, endPoint y: 390, distance: 78.8
click at [845, 386] on button "Publish" at bounding box center [878, 389] width 68 height 30
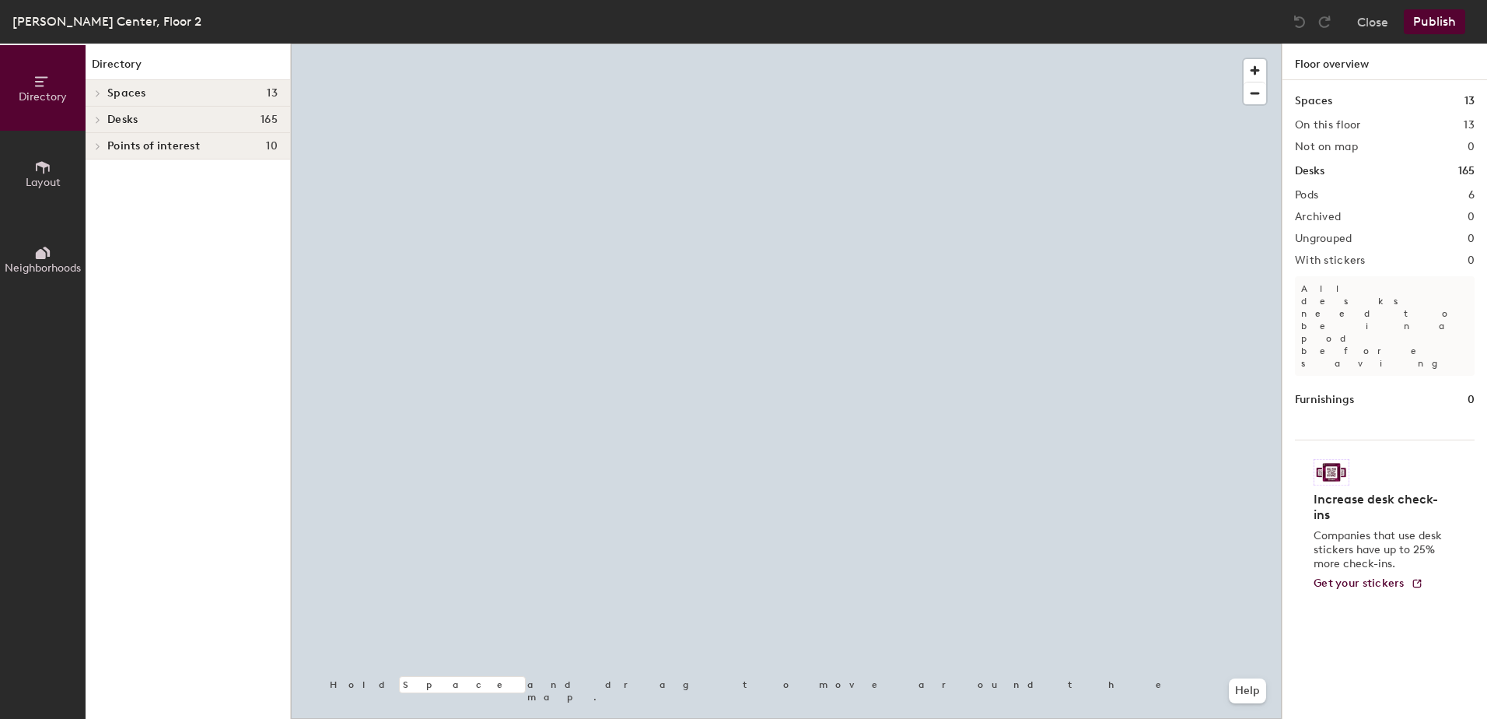
click at [822, 44] on div at bounding box center [786, 44] width 991 height 0
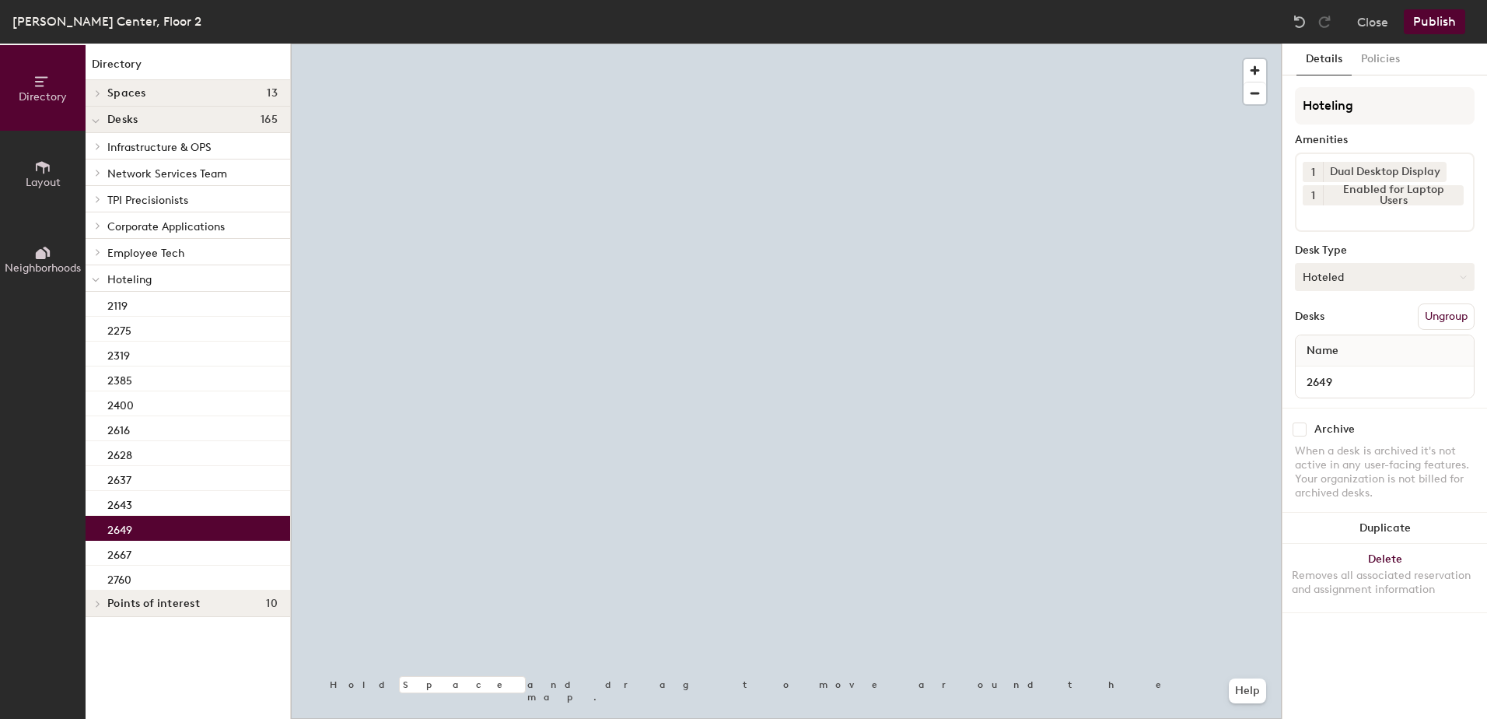
drag, startPoint x: 1324, startPoint y: 271, endPoint x: 1327, endPoint y: 287, distance: 15.9
click at [1325, 274] on button "Hoteled" at bounding box center [1385, 277] width 180 height 28
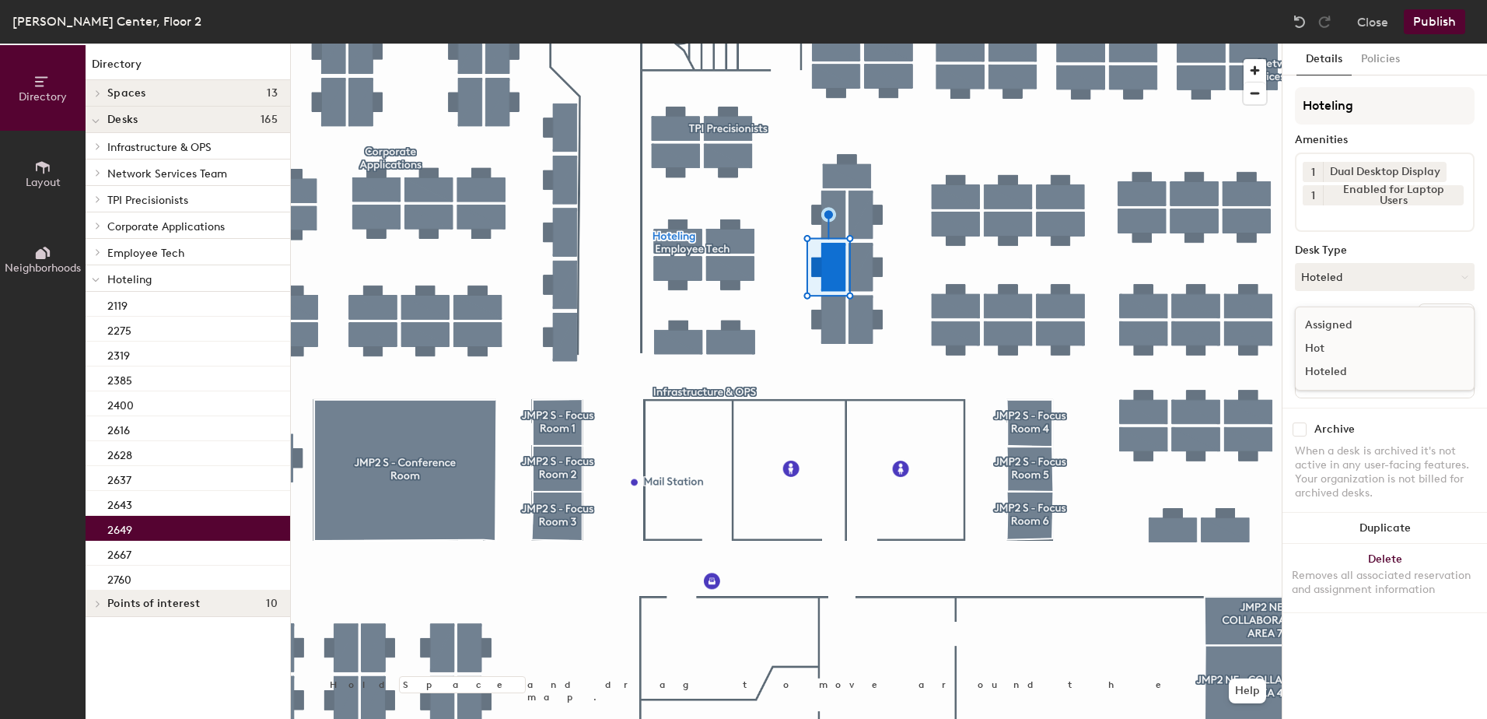
click at [1347, 330] on div "Assigned" at bounding box center [1374, 324] width 156 height 23
click at [1439, 315] on button "Ungroup" at bounding box center [1446, 316] width 57 height 26
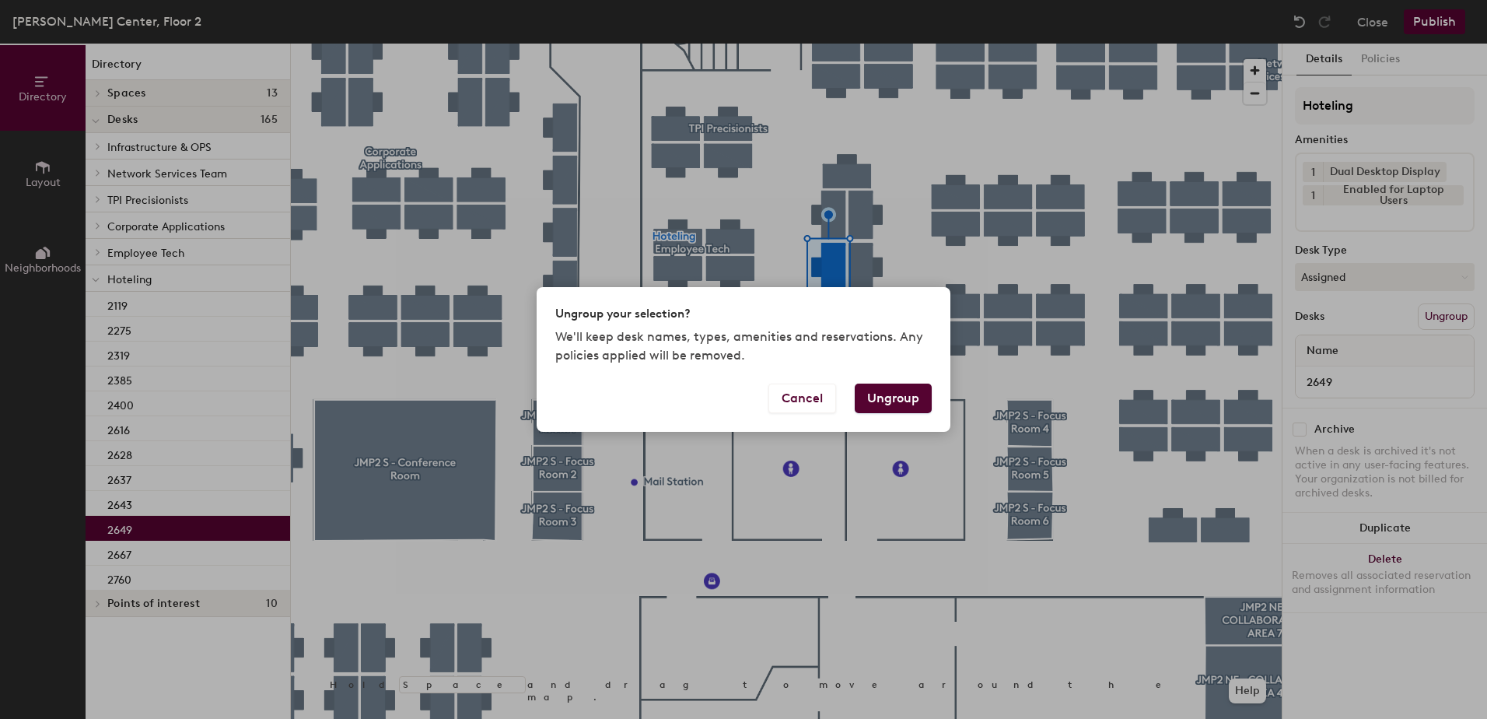
click at [884, 392] on button "Ungroup" at bounding box center [893, 399] width 77 height 30
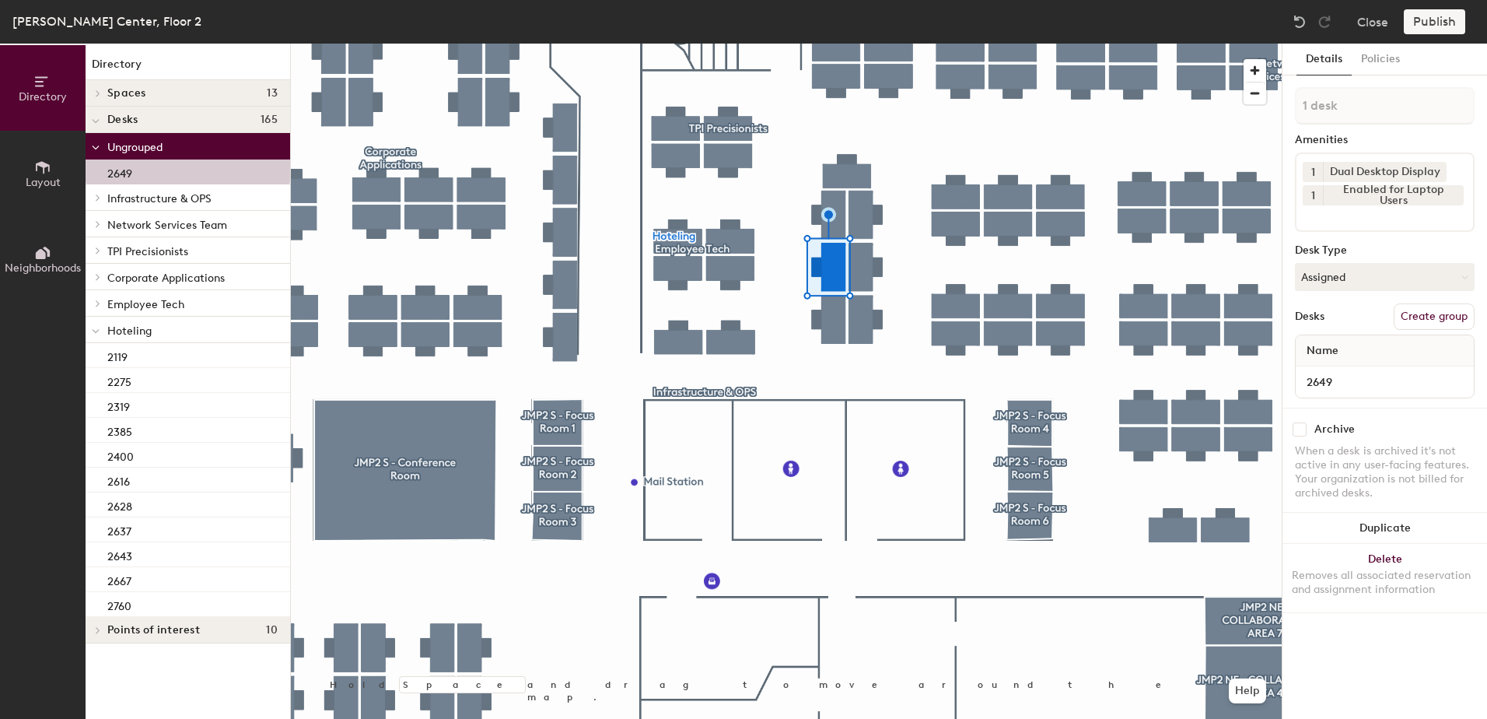
click at [838, 44] on div at bounding box center [786, 44] width 991 height 0
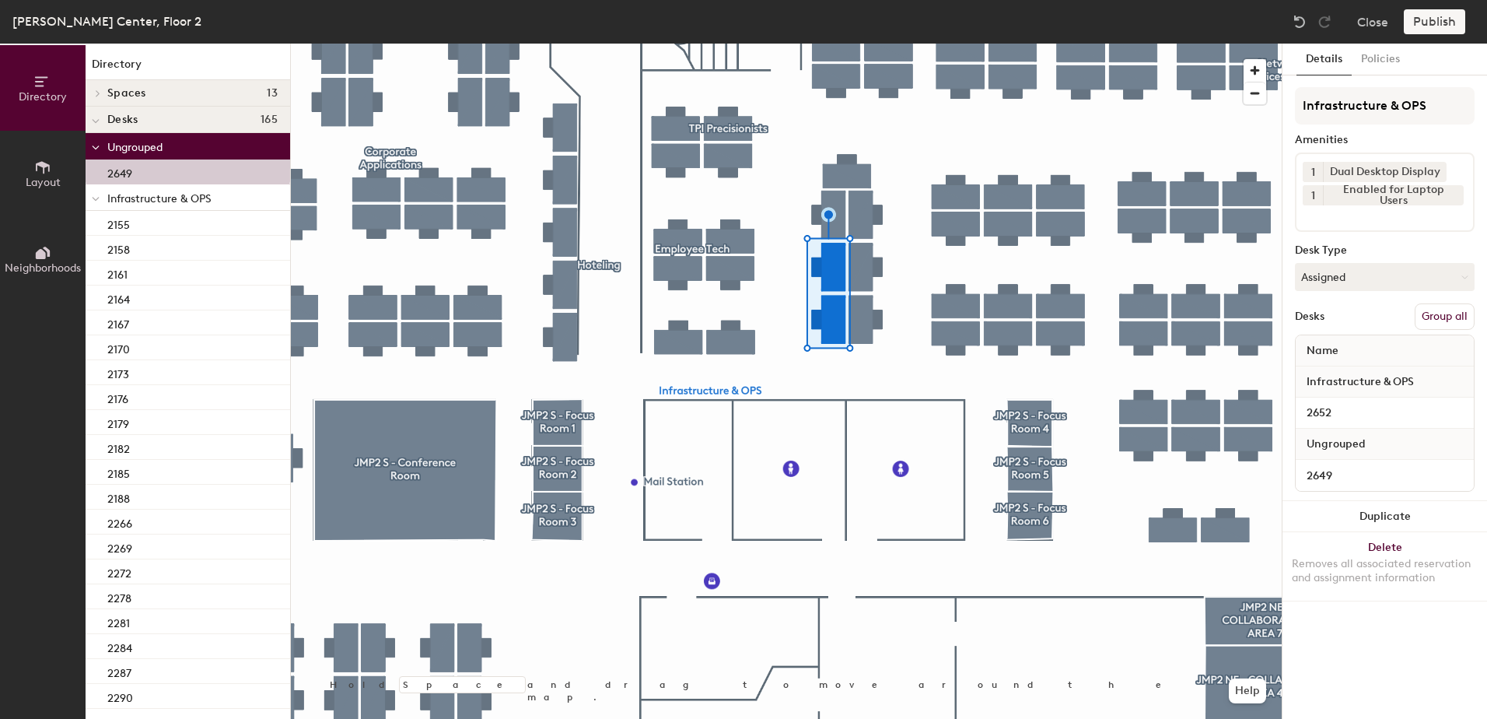
click at [1442, 317] on button "Group all" at bounding box center [1445, 316] width 60 height 26
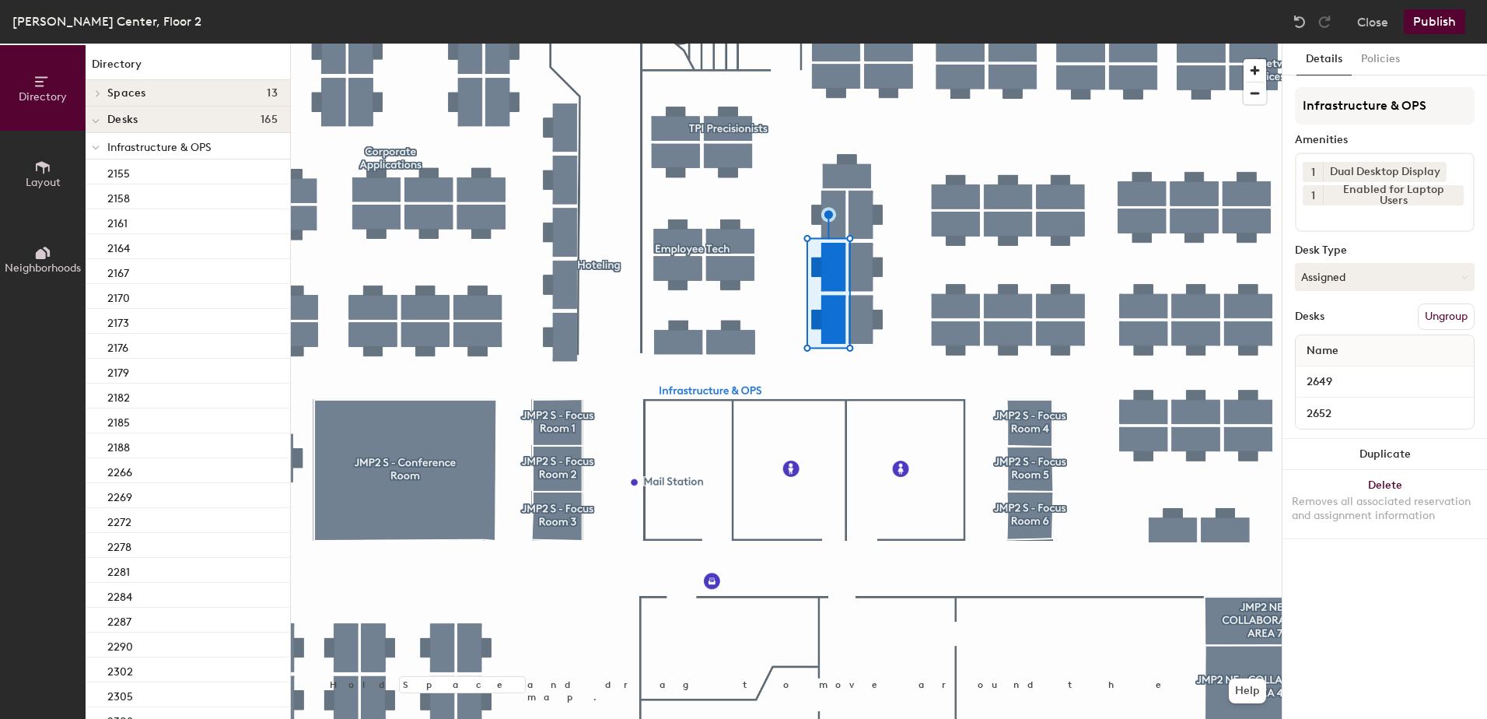
click at [1430, 26] on button "Publish" at bounding box center [1434, 21] width 61 height 25
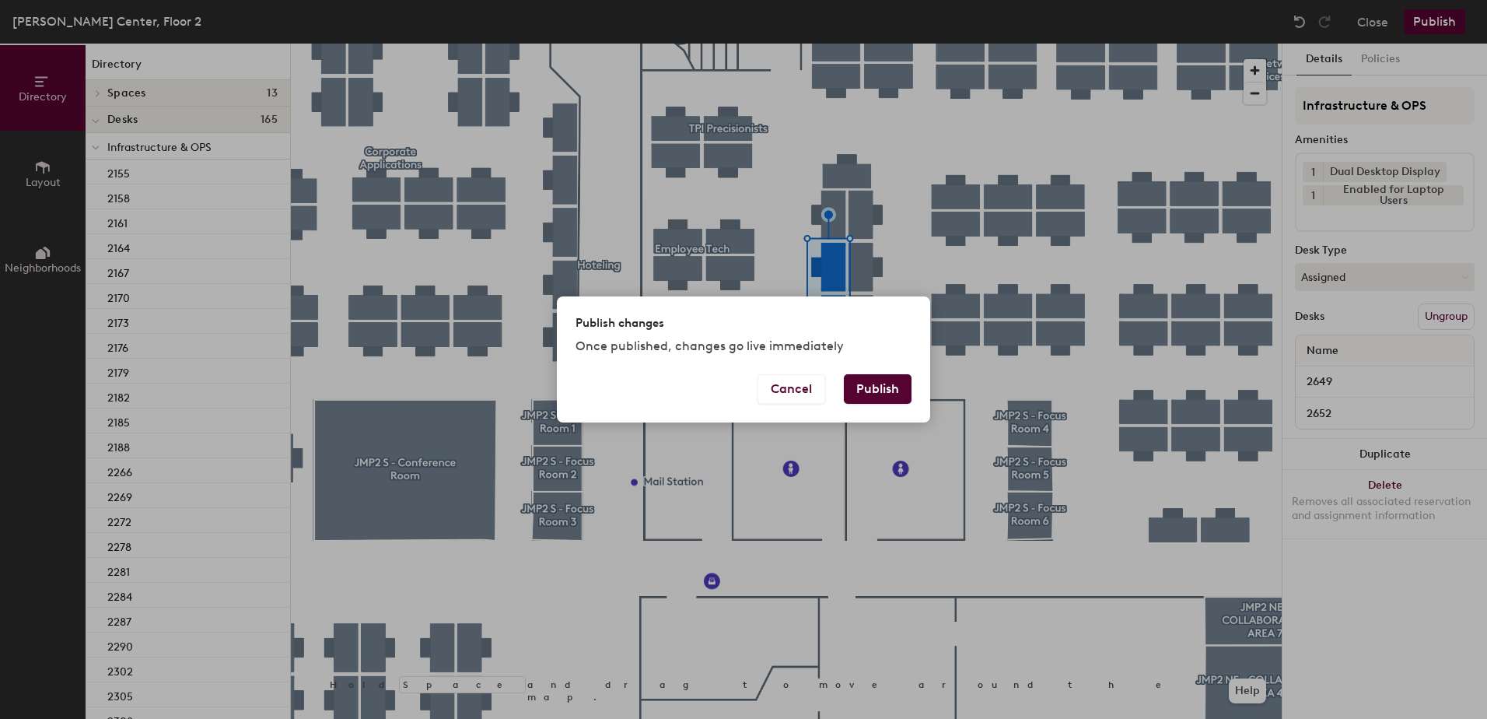
click at [877, 398] on button "Publish" at bounding box center [878, 389] width 68 height 30
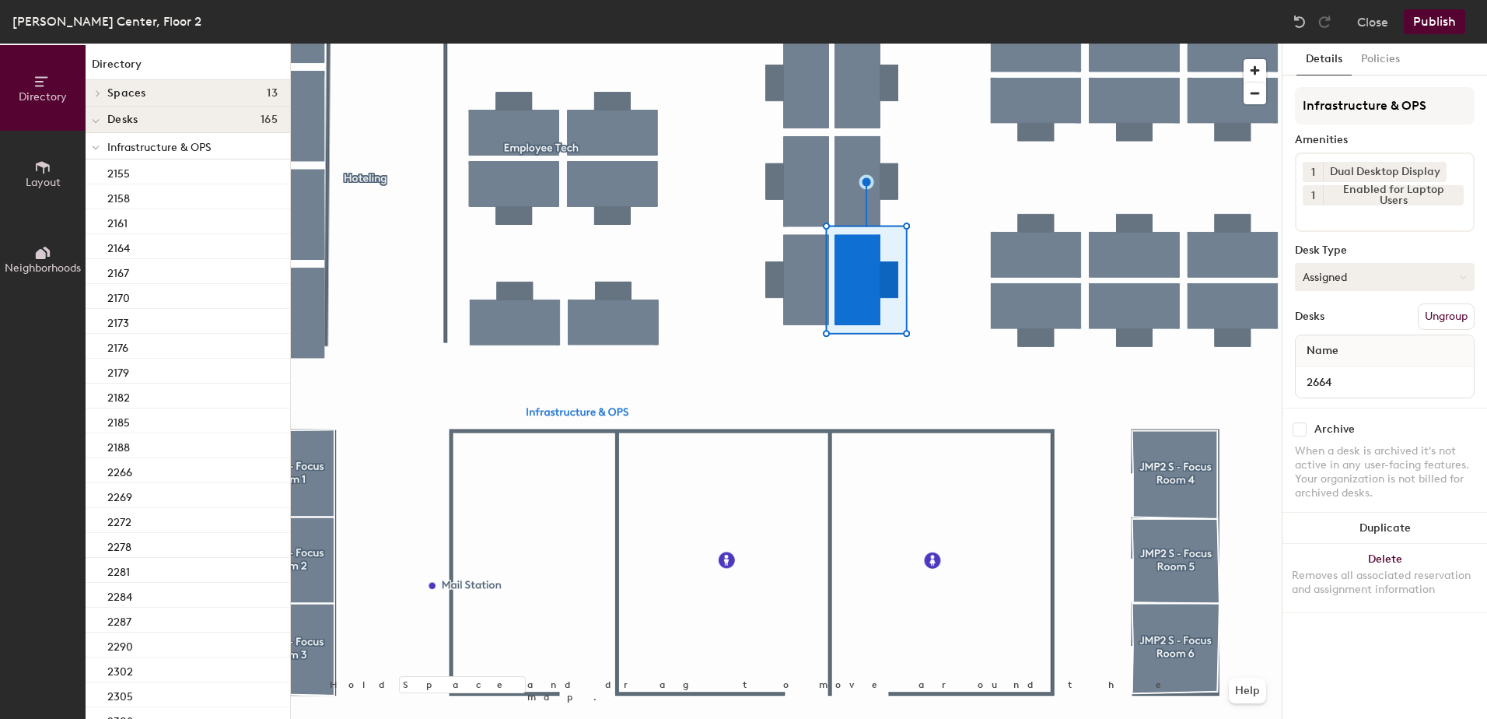
click at [1301, 273] on button "Assigned" at bounding box center [1385, 277] width 180 height 28
click at [1328, 370] on div "Hoteled" at bounding box center [1374, 371] width 156 height 23
click at [1427, 315] on button "Ungroup" at bounding box center [1446, 316] width 57 height 26
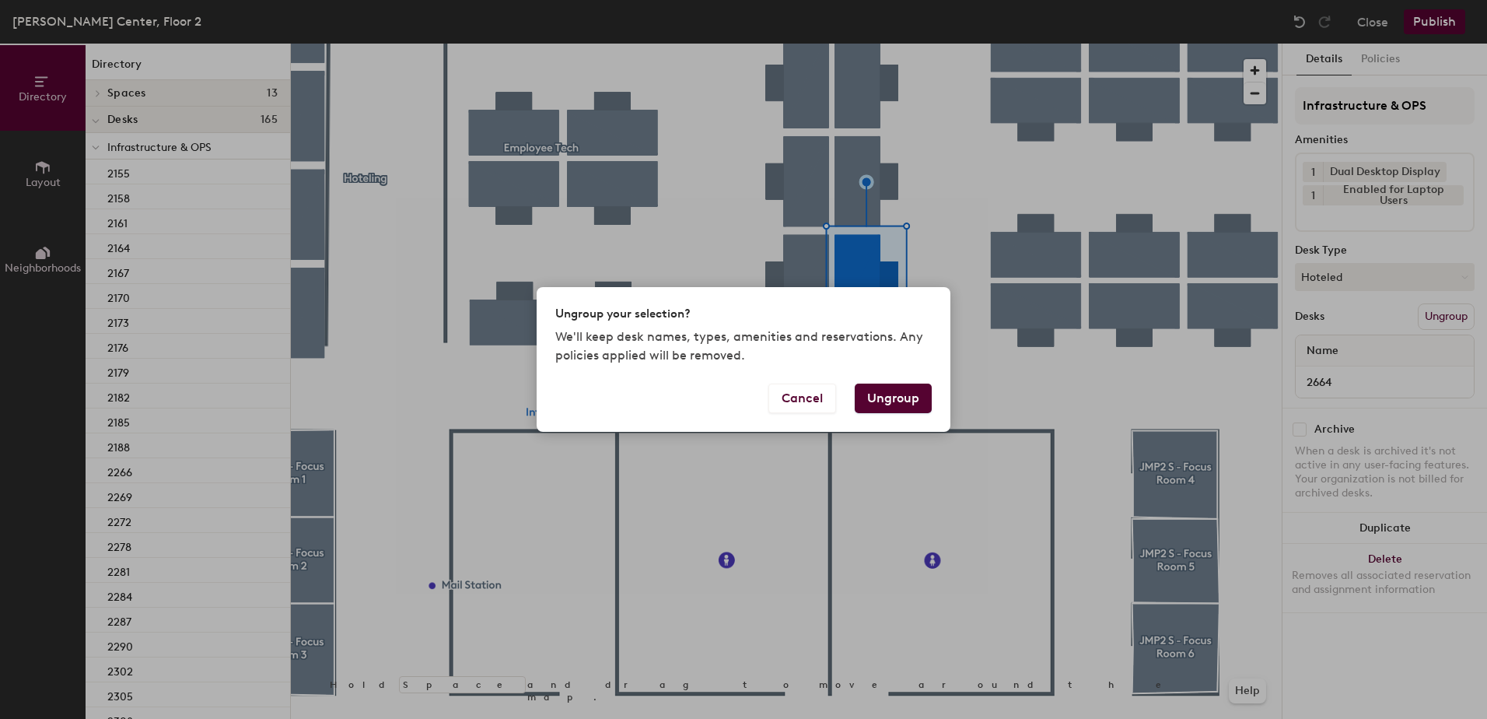
click at [887, 395] on button "Ungroup" at bounding box center [893, 399] width 77 height 30
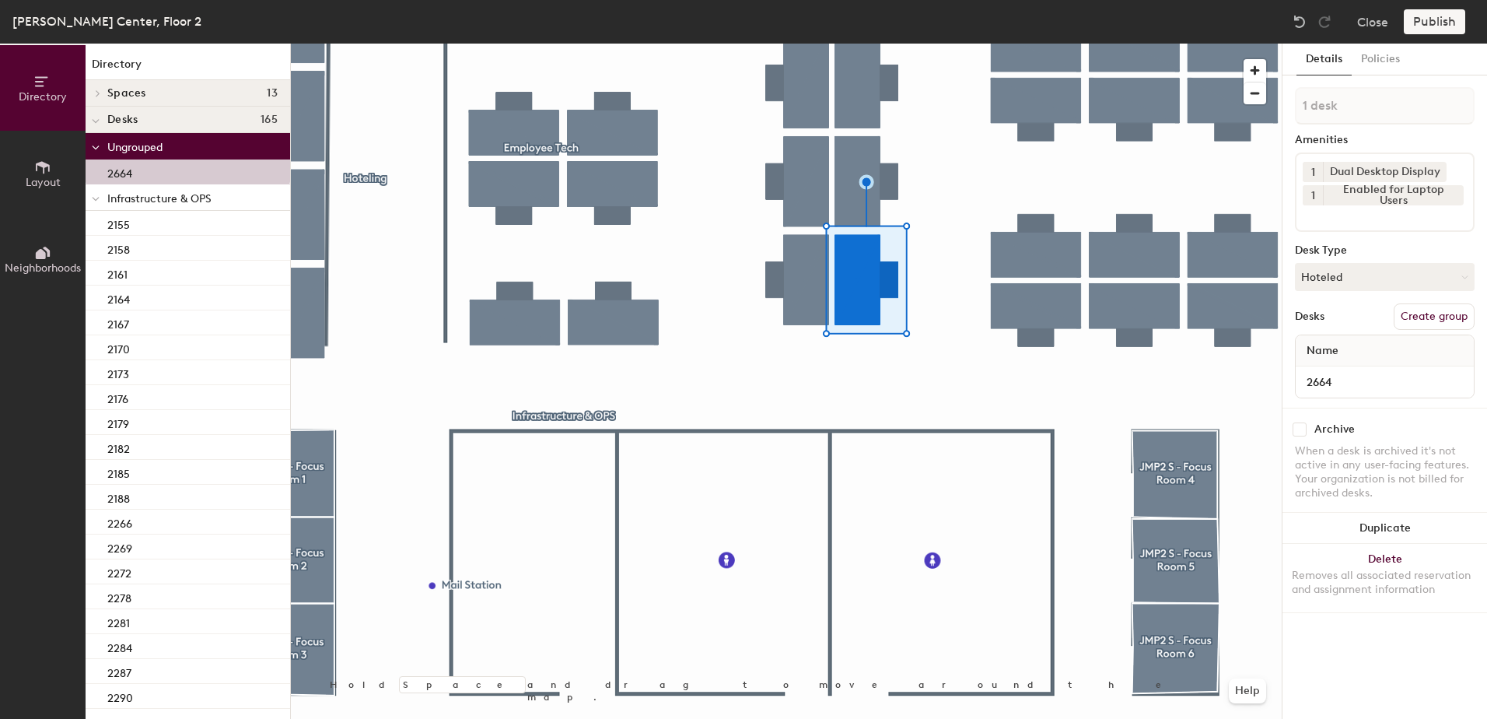
click at [96, 192] on div at bounding box center [96, 199] width 8 height 17
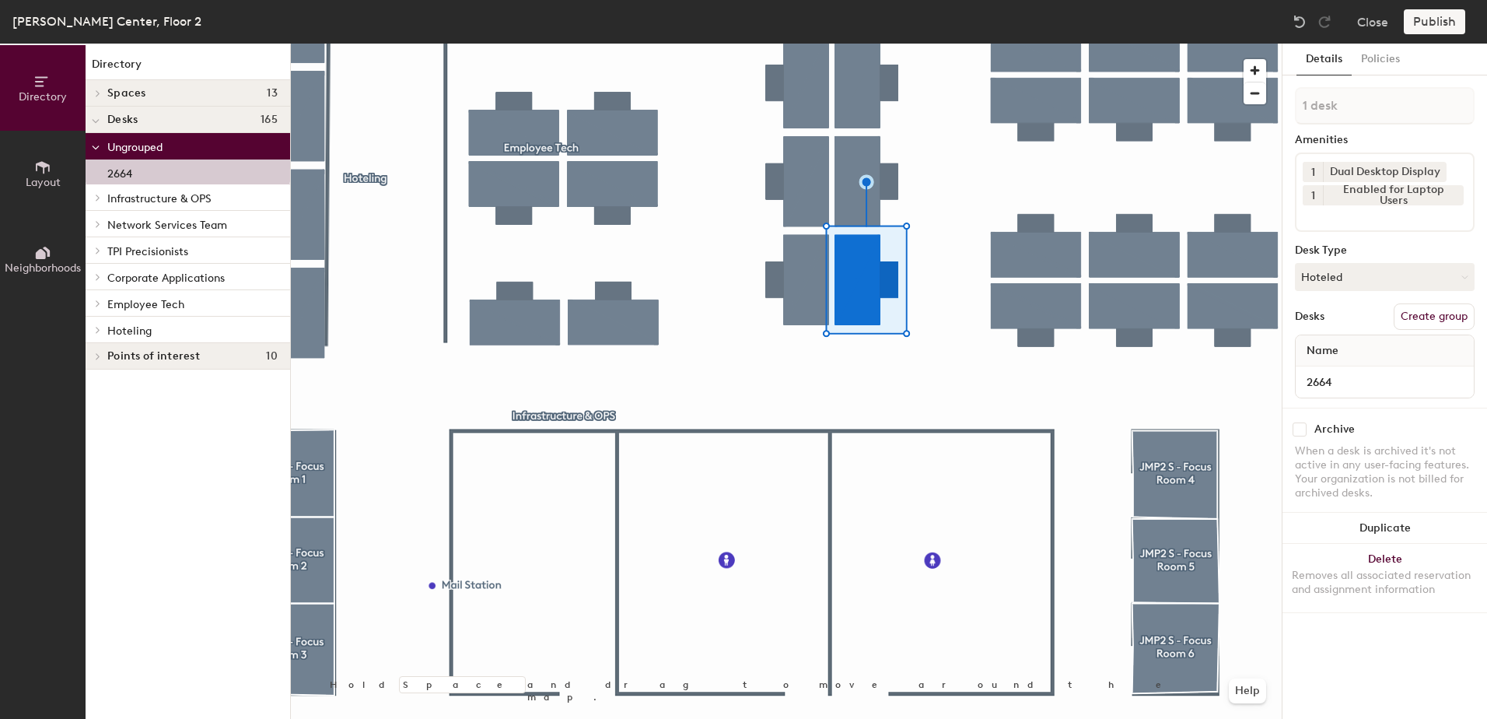
click at [99, 331] on icon at bounding box center [97, 330] width 3 height 6
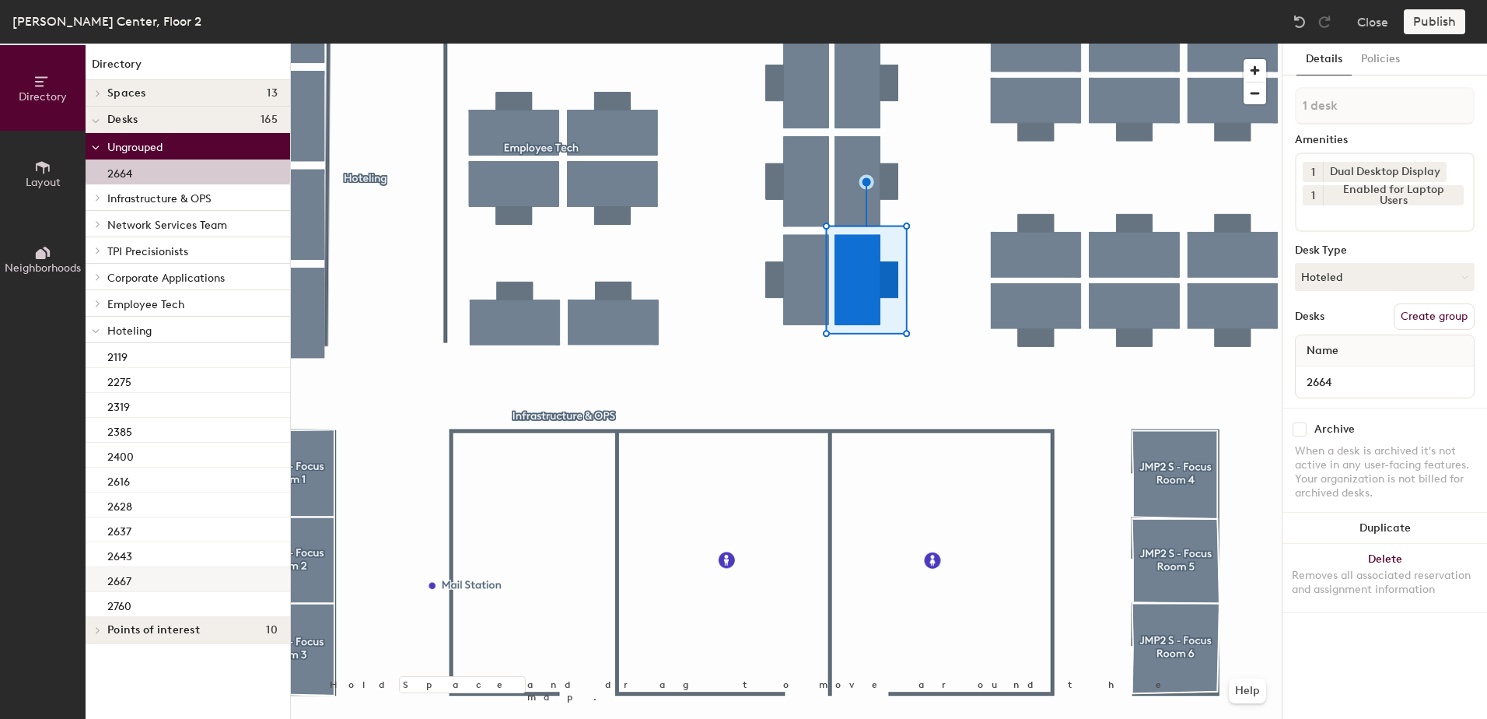
click at [166, 582] on div "2667" at bounding box center [188, 579] width 205 height 25
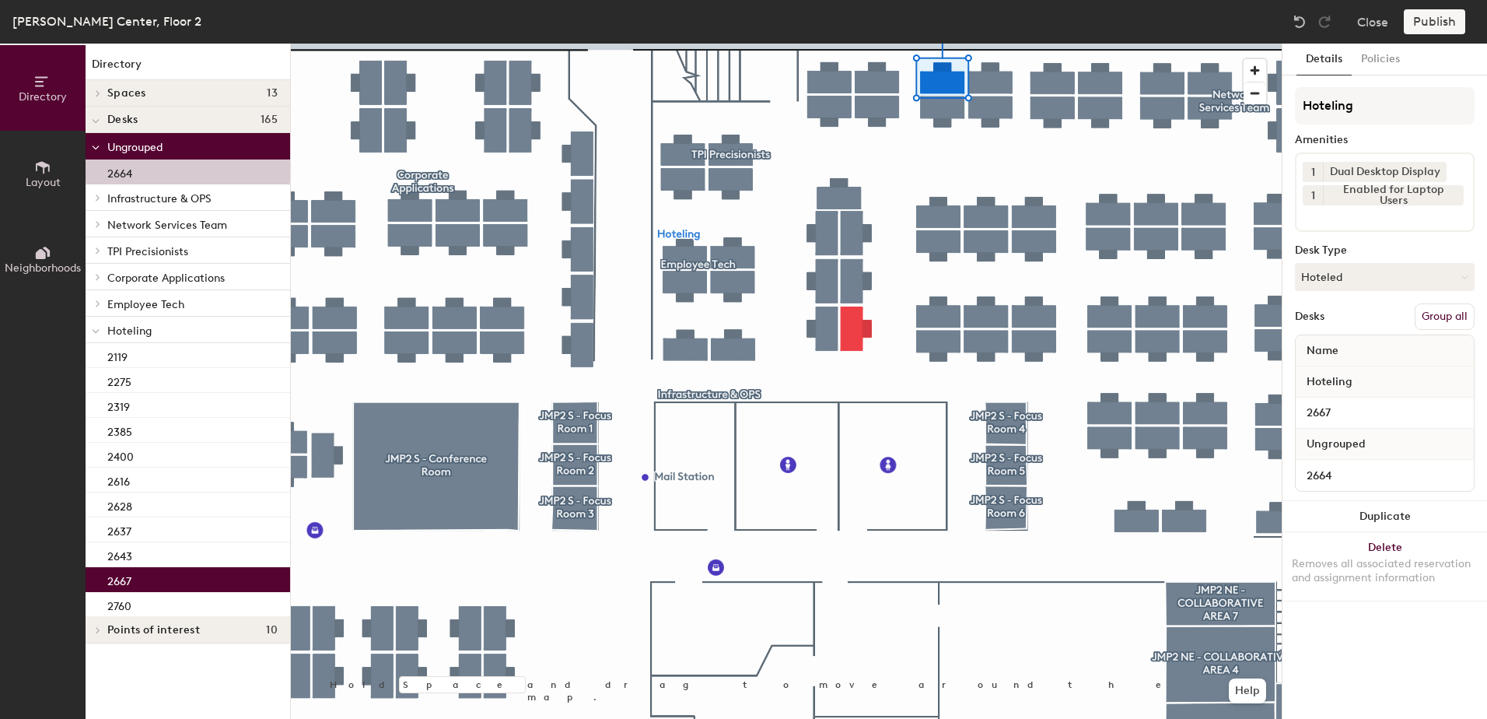
click at [1453, 316] on button "Group all" at bounding box center [1445, 316] width 60 height 26
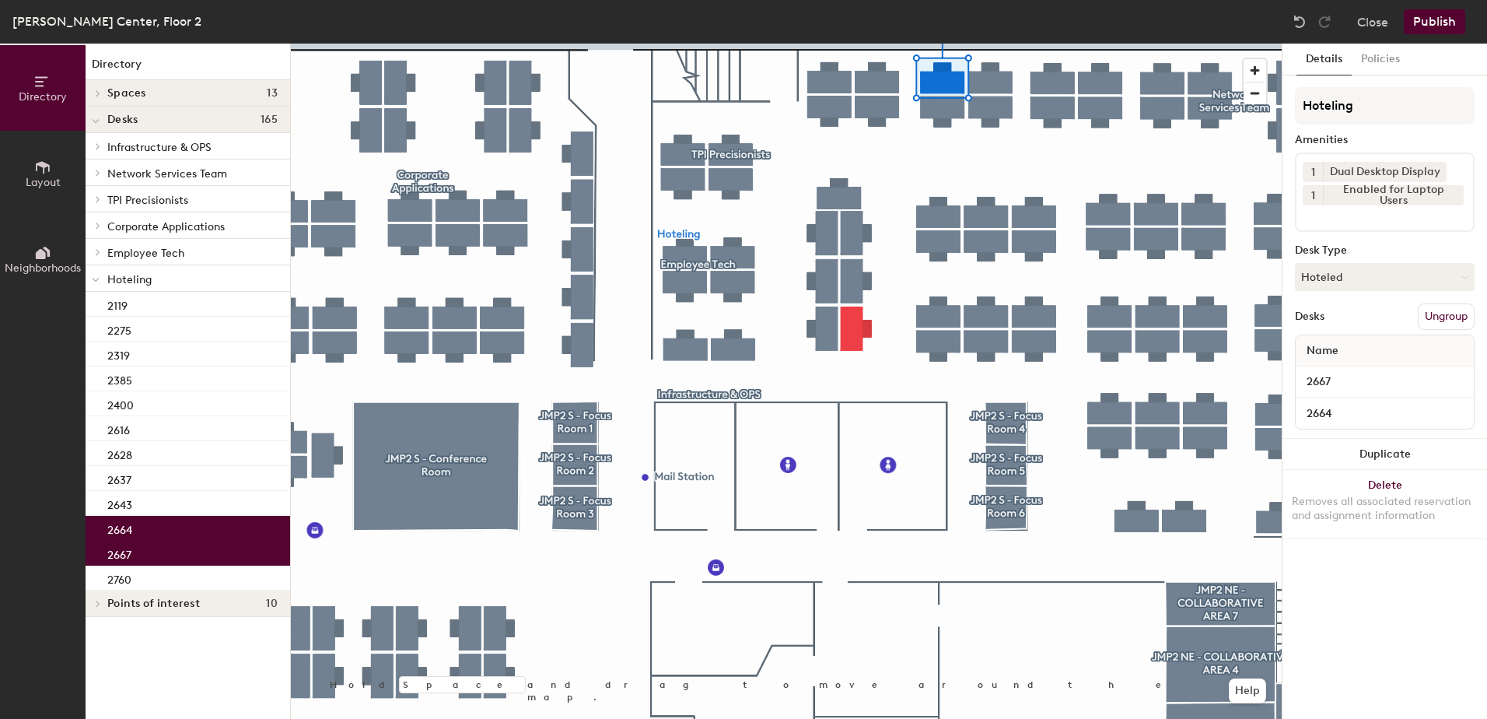
click at [1415, 19] on button "Publish" at bounding box center [1434, 21] width 61 height 25
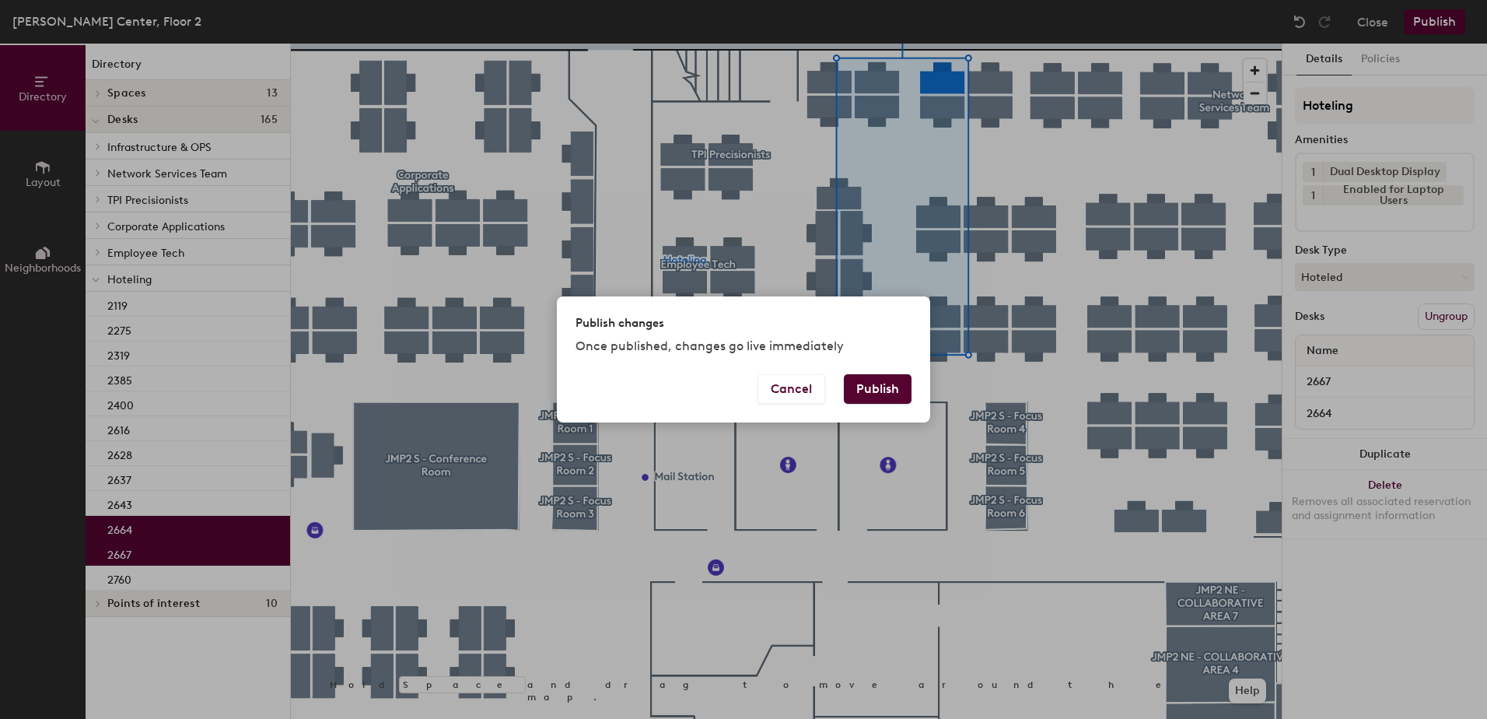
click at [867, 377] on button "Publish" at bounding box center [878, 389] width 68 height 30
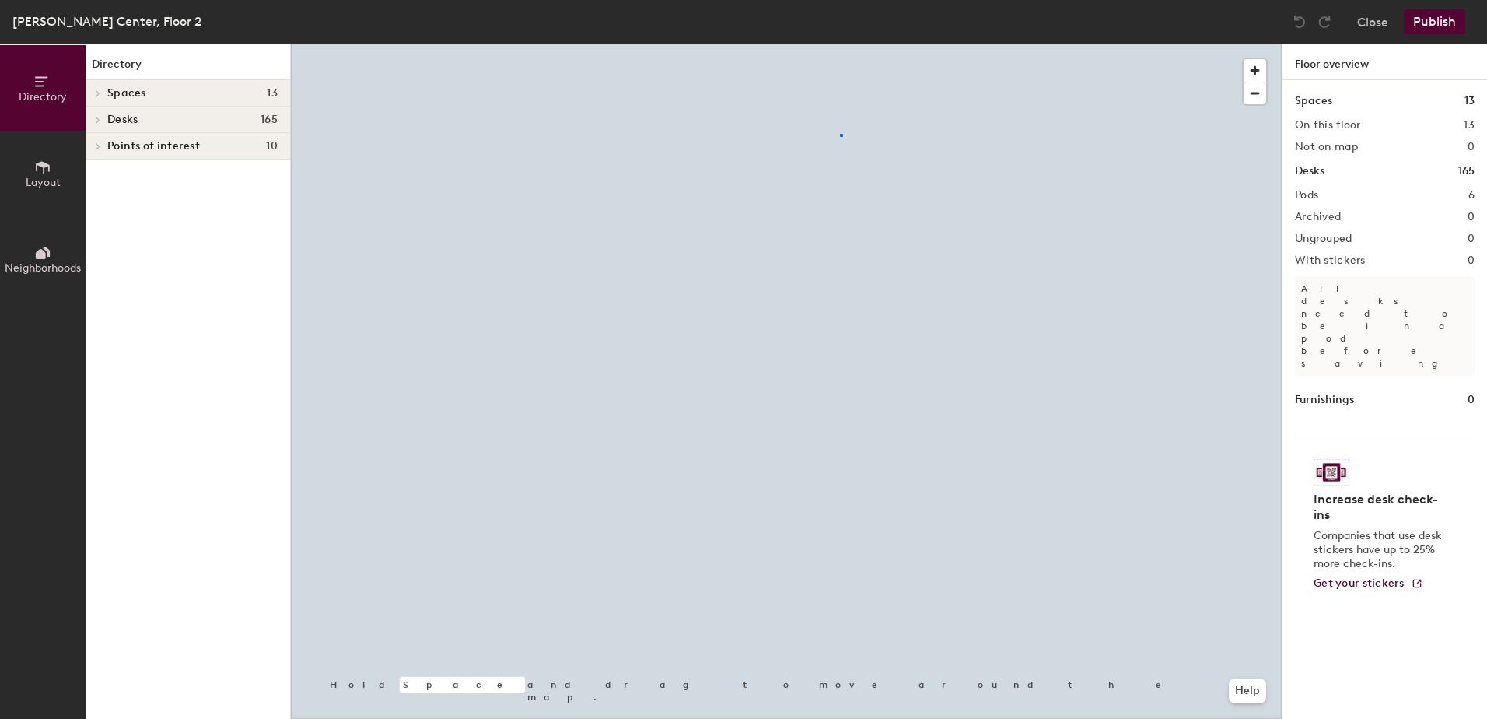
click at [840, 44] on div at bounding box center [786, 44] width 991 height 0
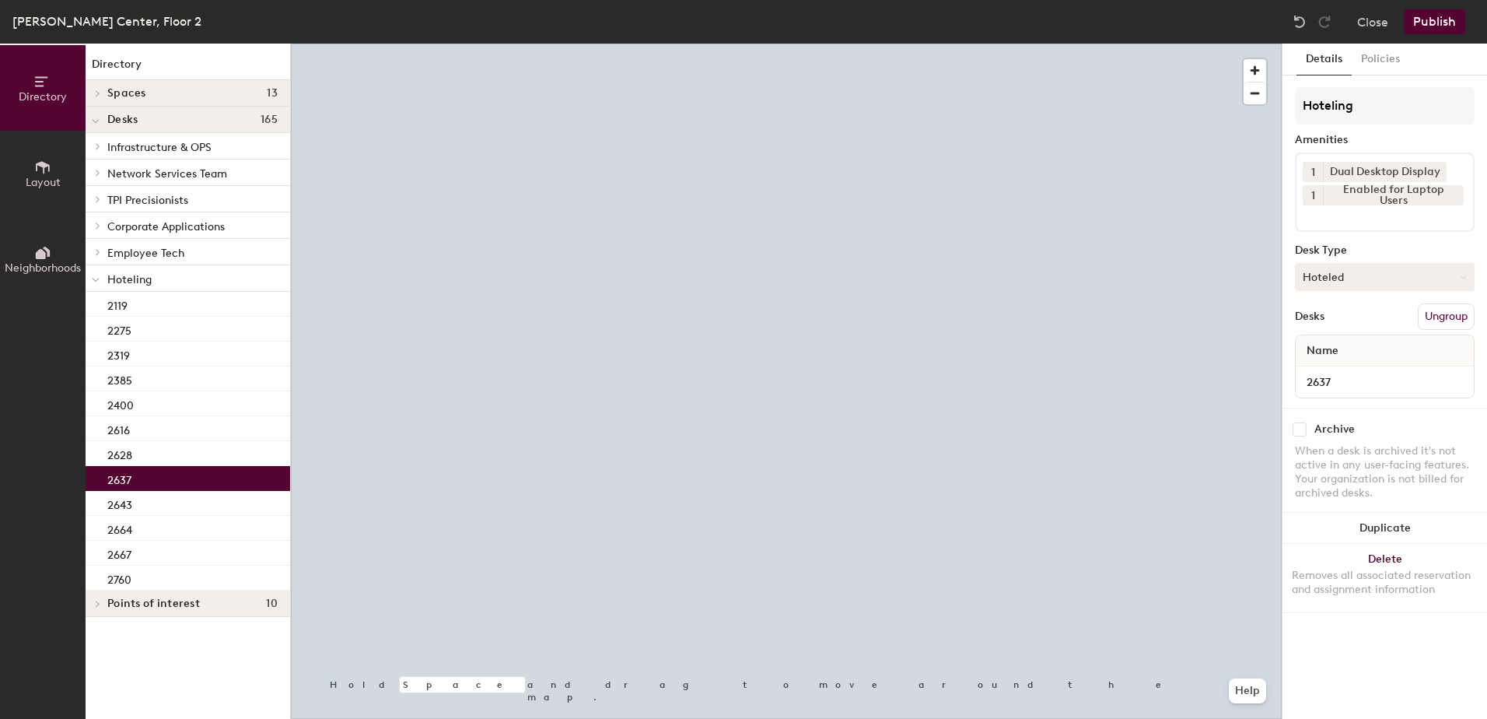
click at [1328, 275] on button "Hoteled" at bounding box center [1385, 277] width 180 height 28
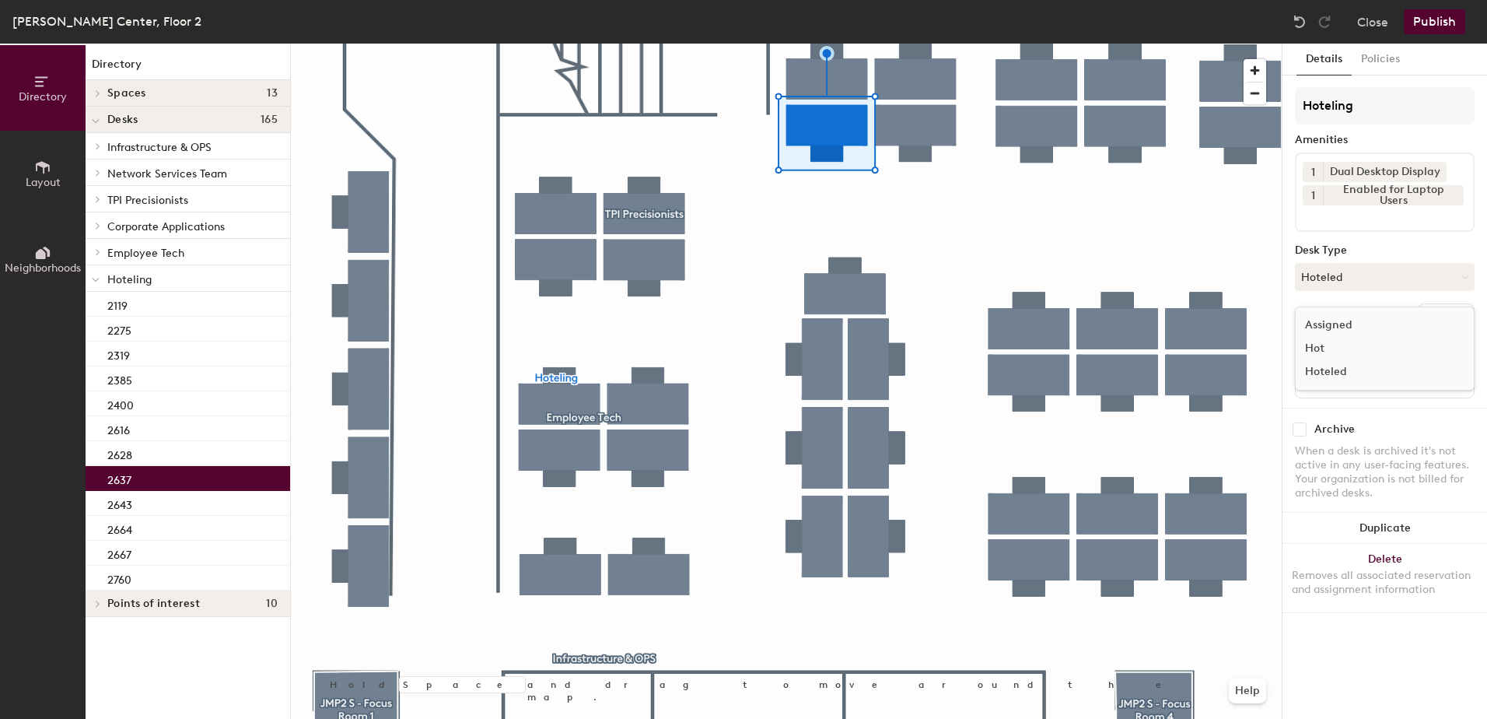
click at [1347, 319] on div "Assigned" at bounding box center [1374, 324] width 156 height 23
click at [1429, 312] on button "Ungroup" at bounding box center [1446, 316] width 57 height 26
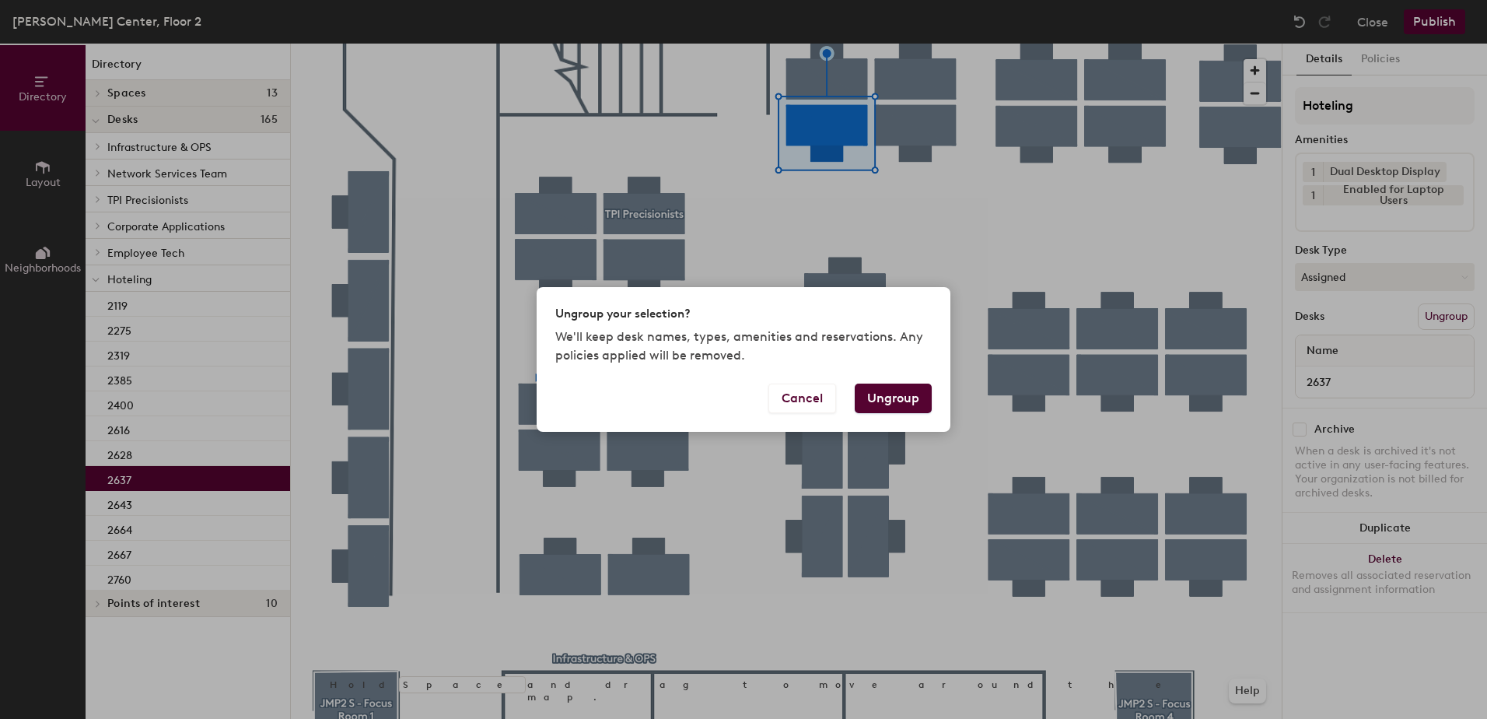
click at [905, 394] on button "Ungroup" at bounding box center [893, 399] width 77 height 30
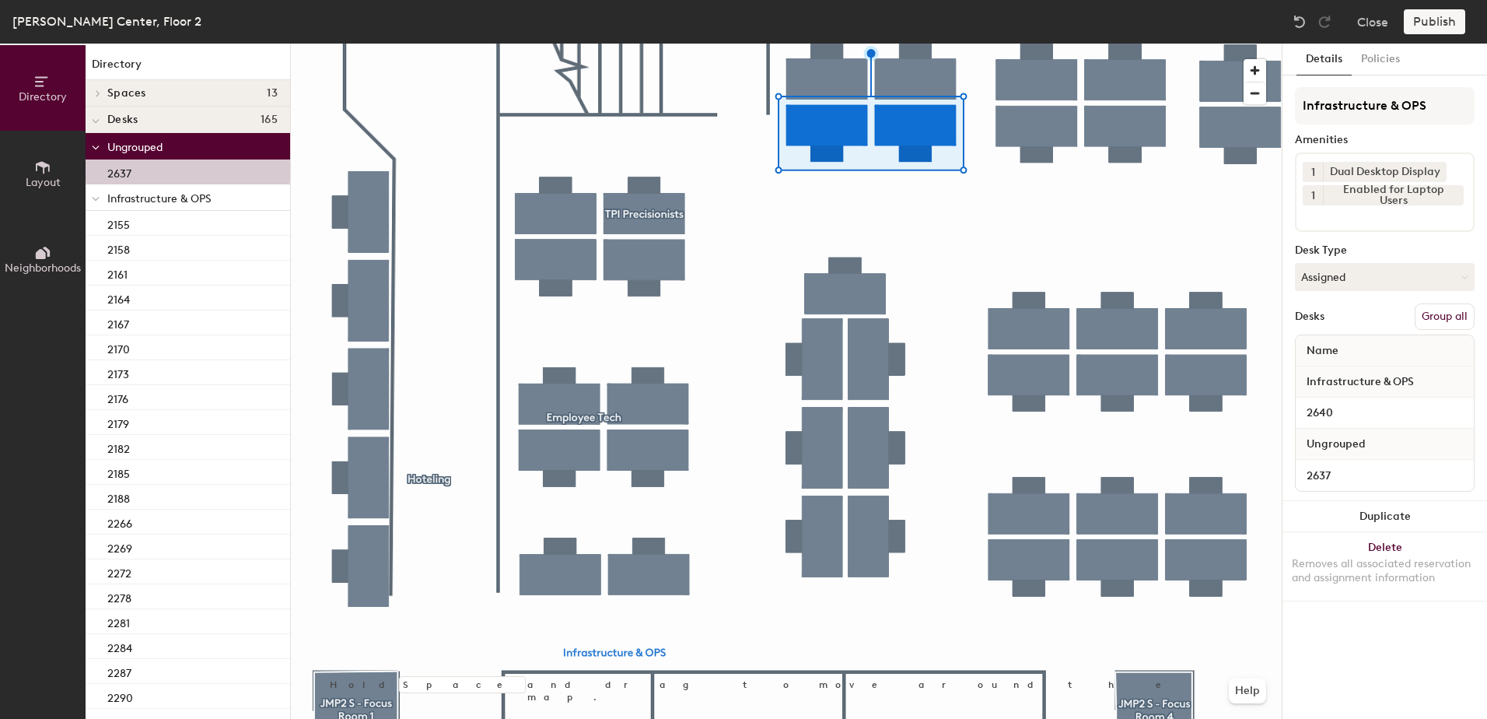
drag, startPoint x: 1469, startPoint y: 323, endPoint x: 1431, endPoint y: 247, distance: 85.2
click at [1469, 322] on button "Group all" at bounding box center [1445, 316] width 60 height 26
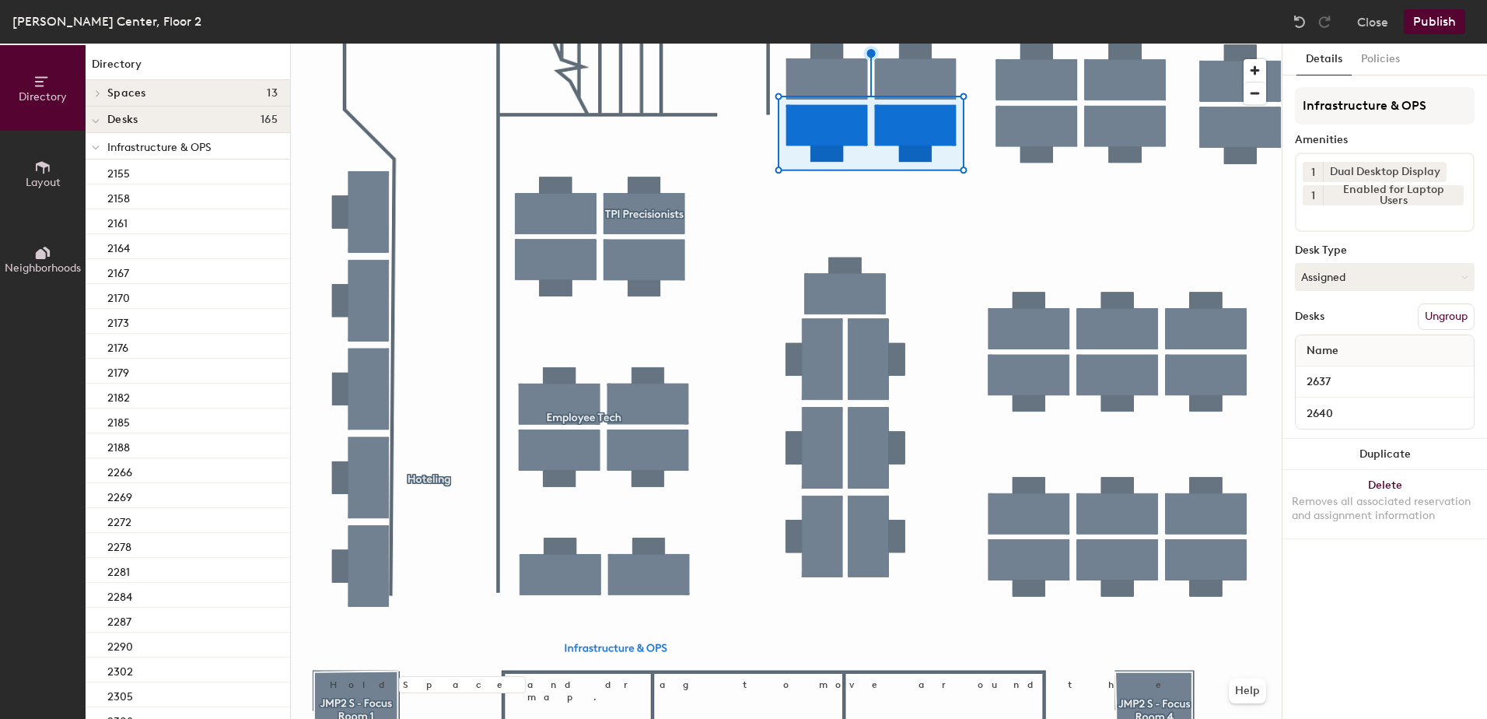
click at [1445, 34] on div "John M. Petersen Center, Floor 2 Close Publish" at bounding box center [743, 22] width 1487 height 44
click at [1445, 29] on button "Publish" at bounding box center [1434, 21] width 61 height 25
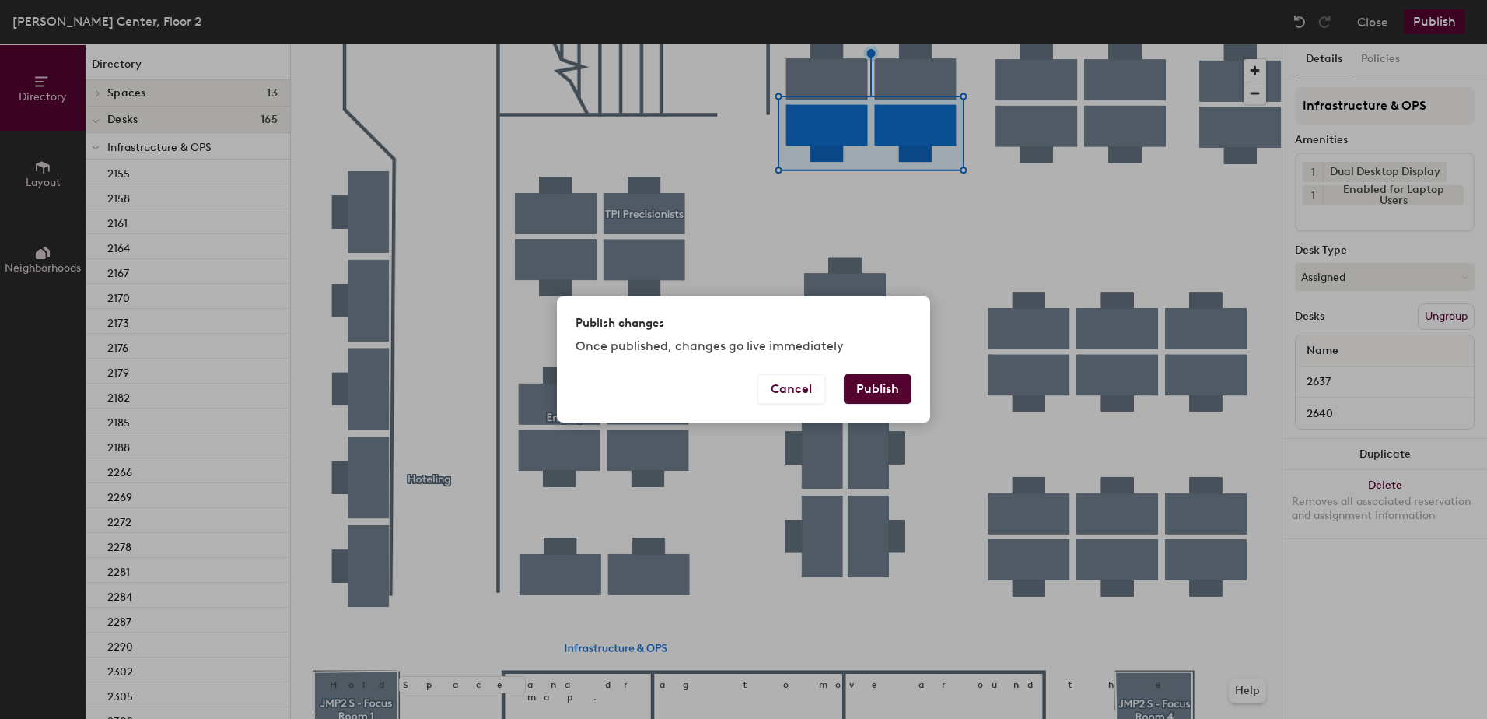
click at [884, 392] on button "Publish" at bounding box center [878, 389] width 68 height 30
